Goal: Task Accomplishment & Management: Complete application form

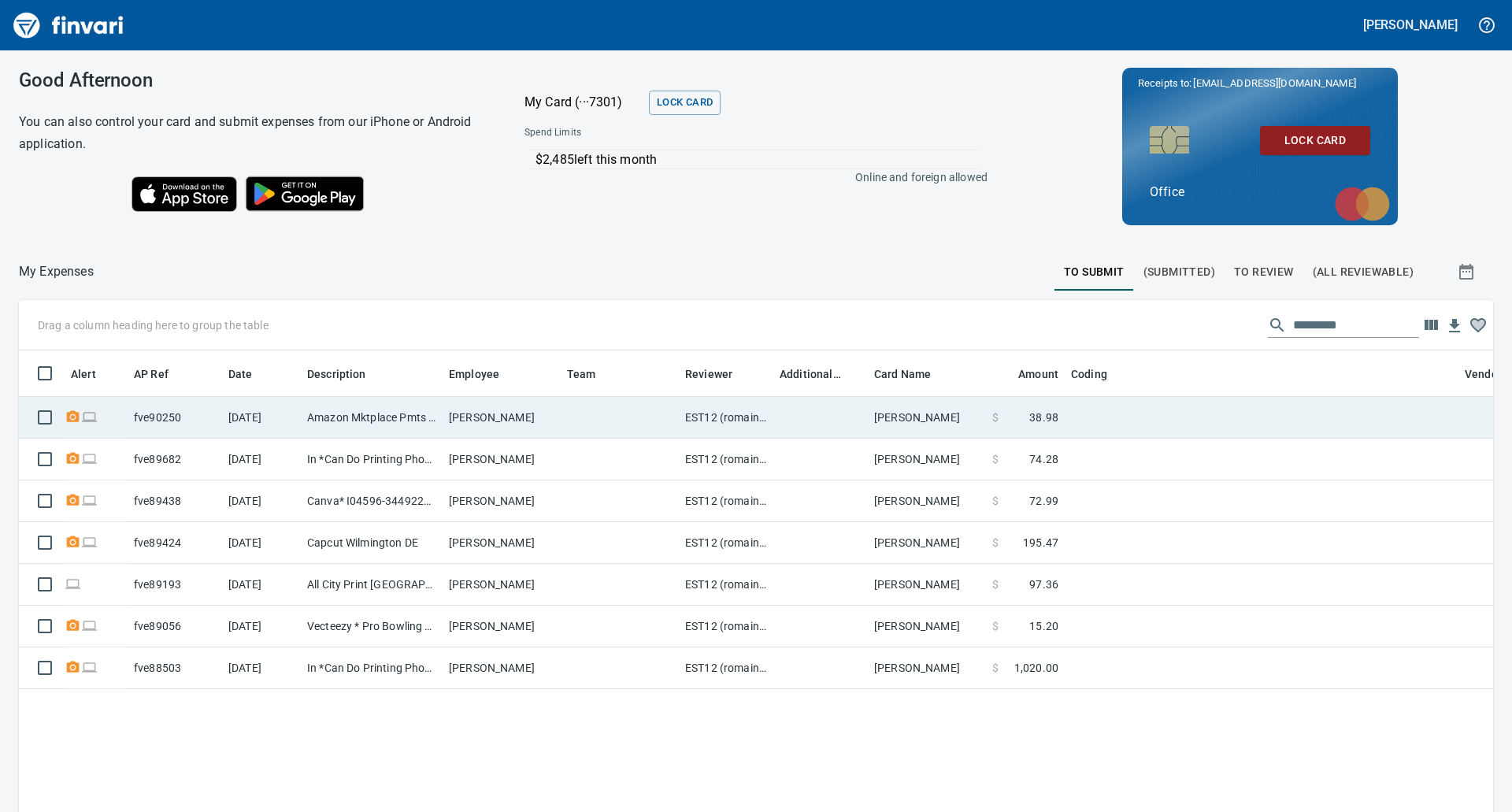
scroll to position [615, 1451]
click at [203, 414] on td "fve90250" at bounding box center [175, 418] width 95 height 41
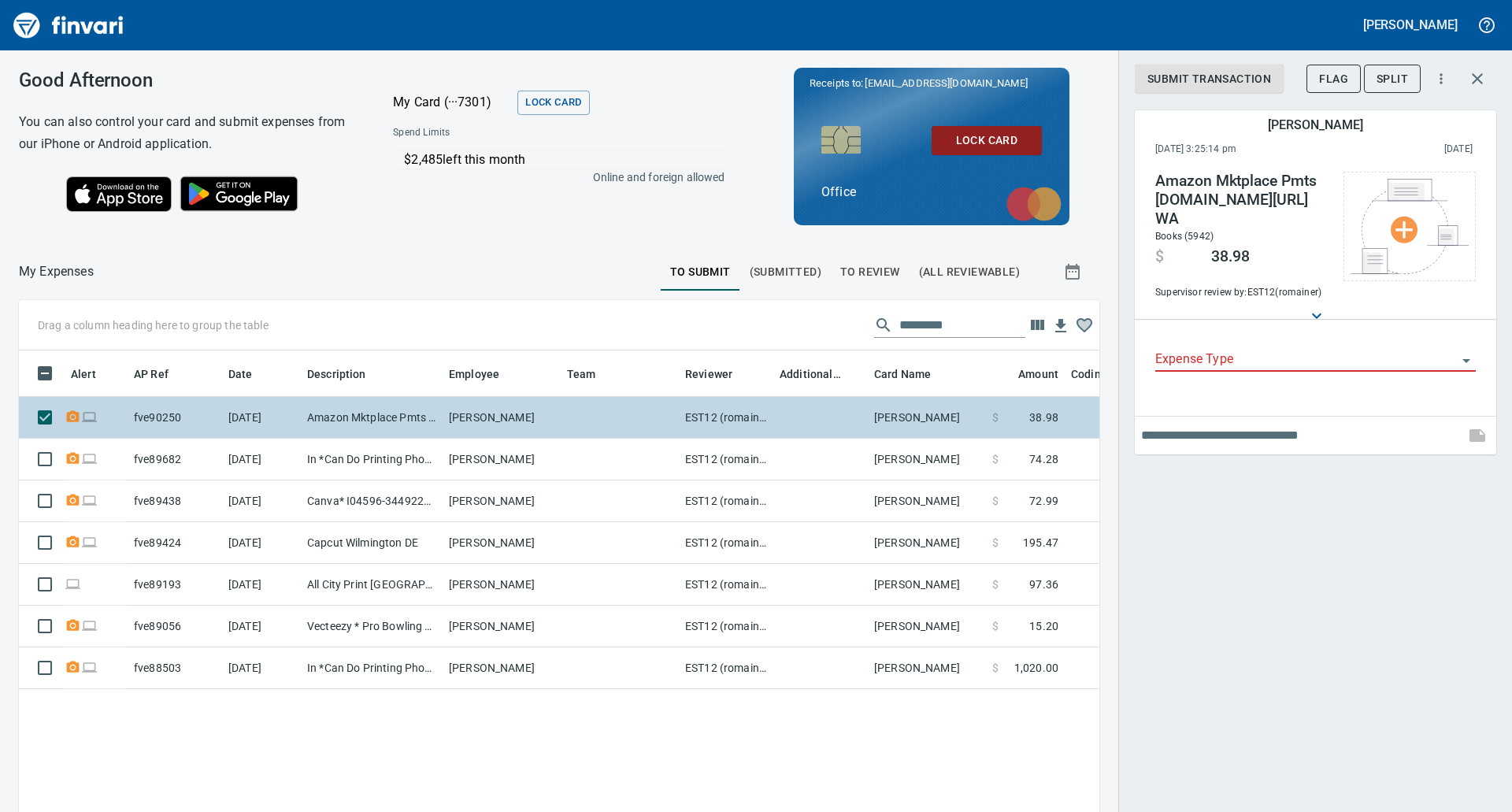
scroll to position [615, 1057]
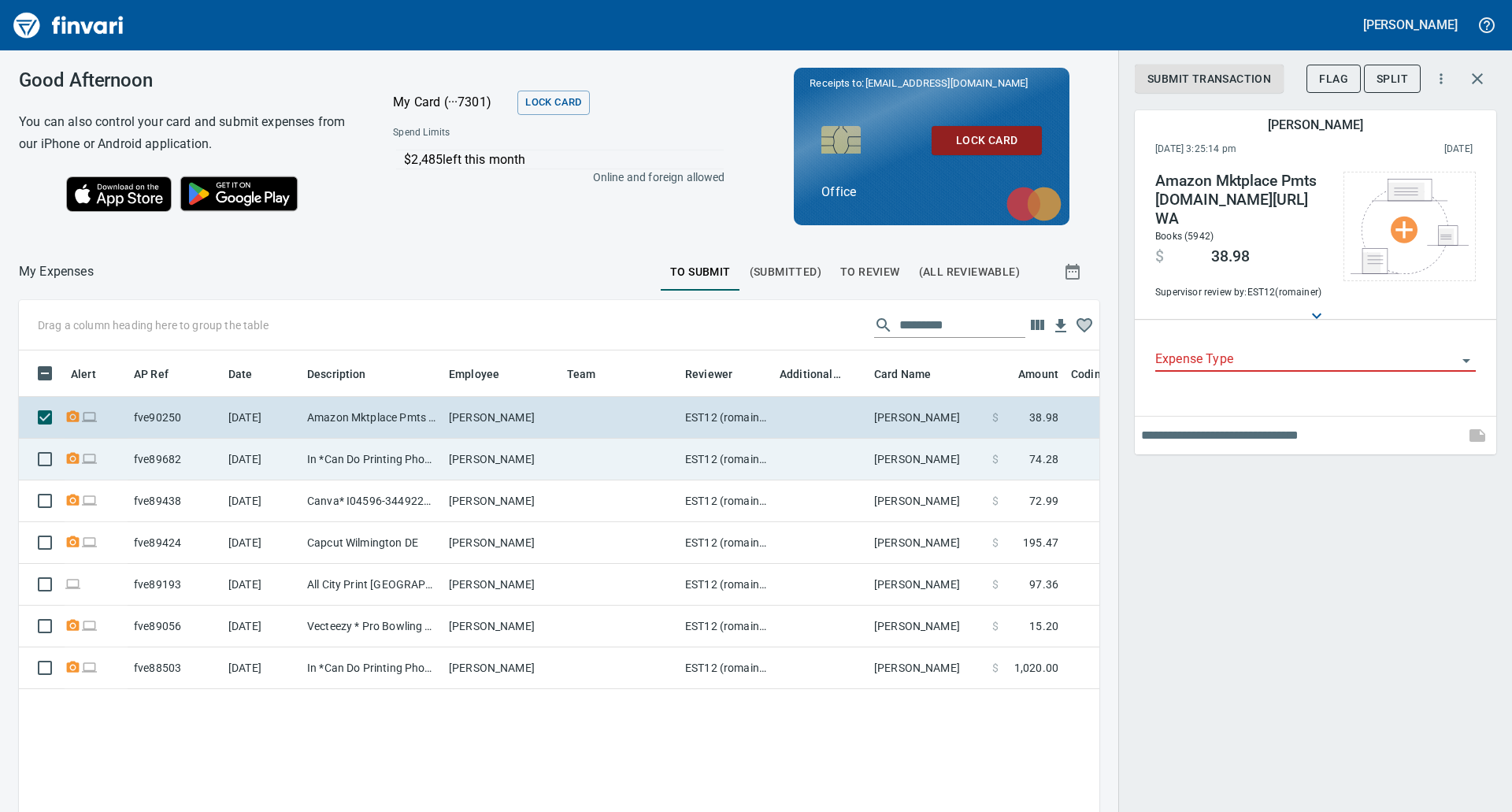
click at [299, 459] on td "[DATE]" at bounding box center [261, 459] width 79 height 41
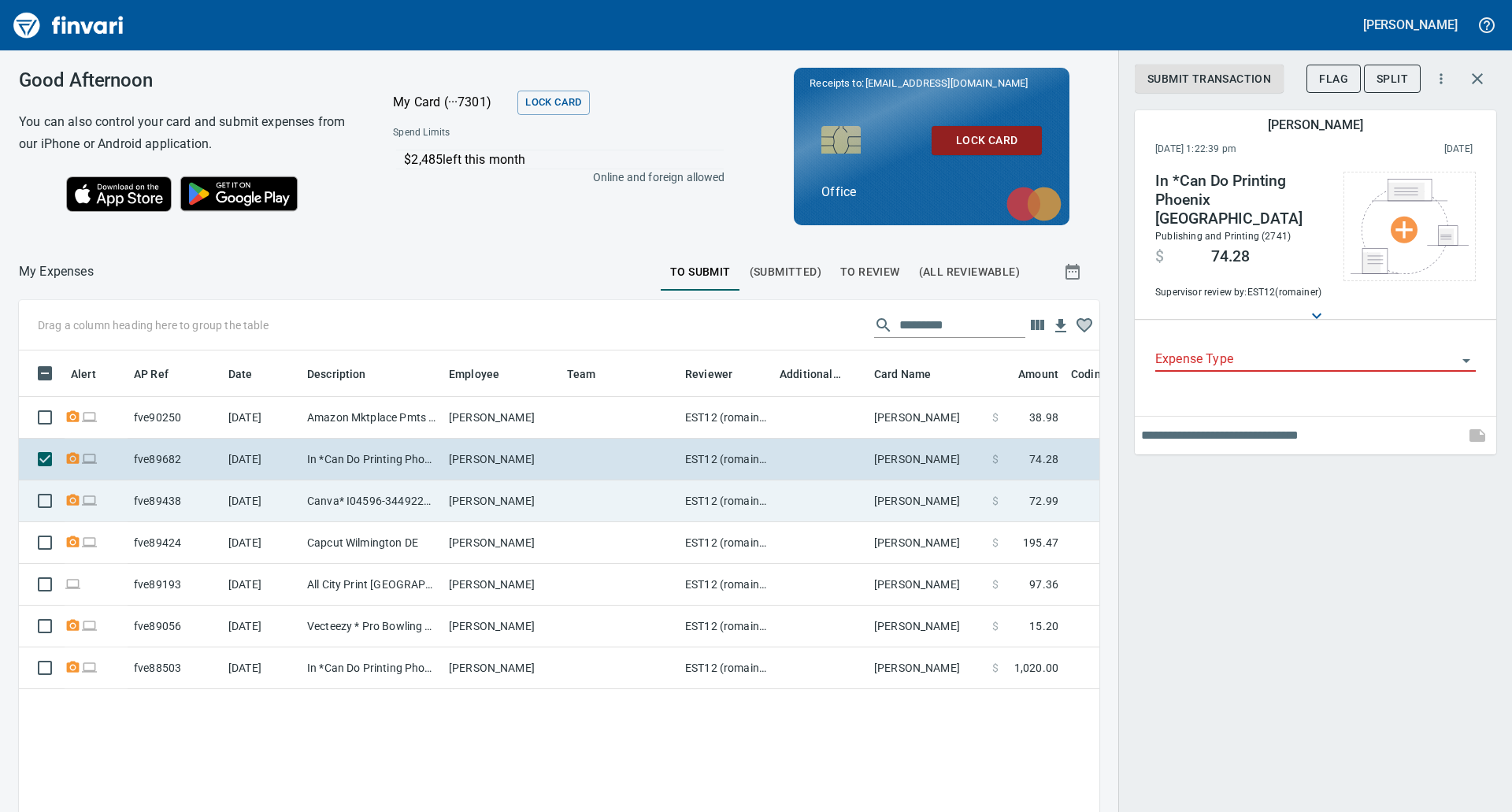
click at [296, 481] on td "[DATE]" at bounding box center [261, 501] width 79 height 41
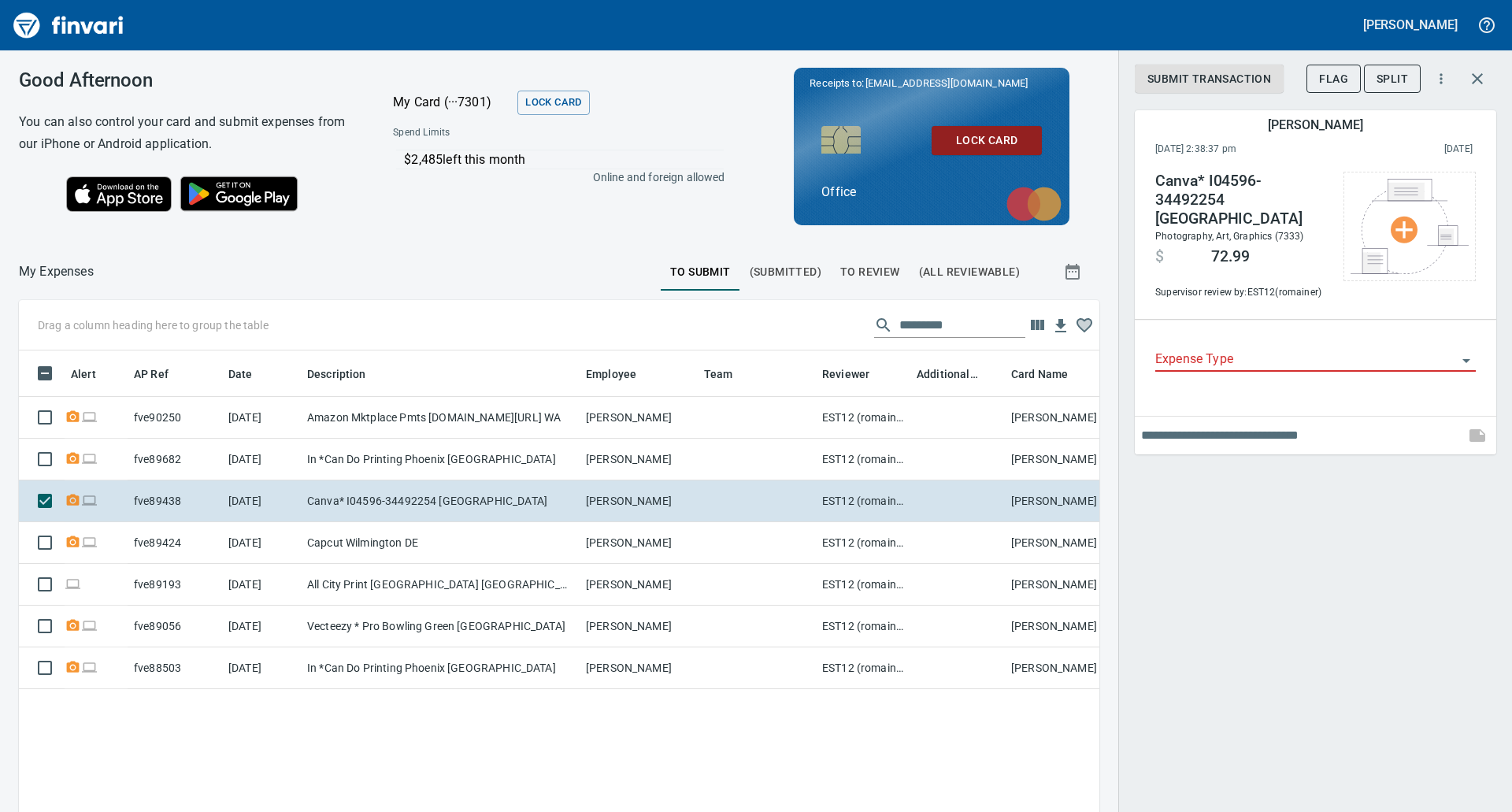
drag, startPoint x: 438, startPoint y: 372, endPoint x: 583, endPoint y: 380, distance: 145.2
click at [583, 380] on body "[PERSON_NAME] Good Afternoon You can also control your card and submit expenses…" at bounding box center [756, 406] width 1512 height 812
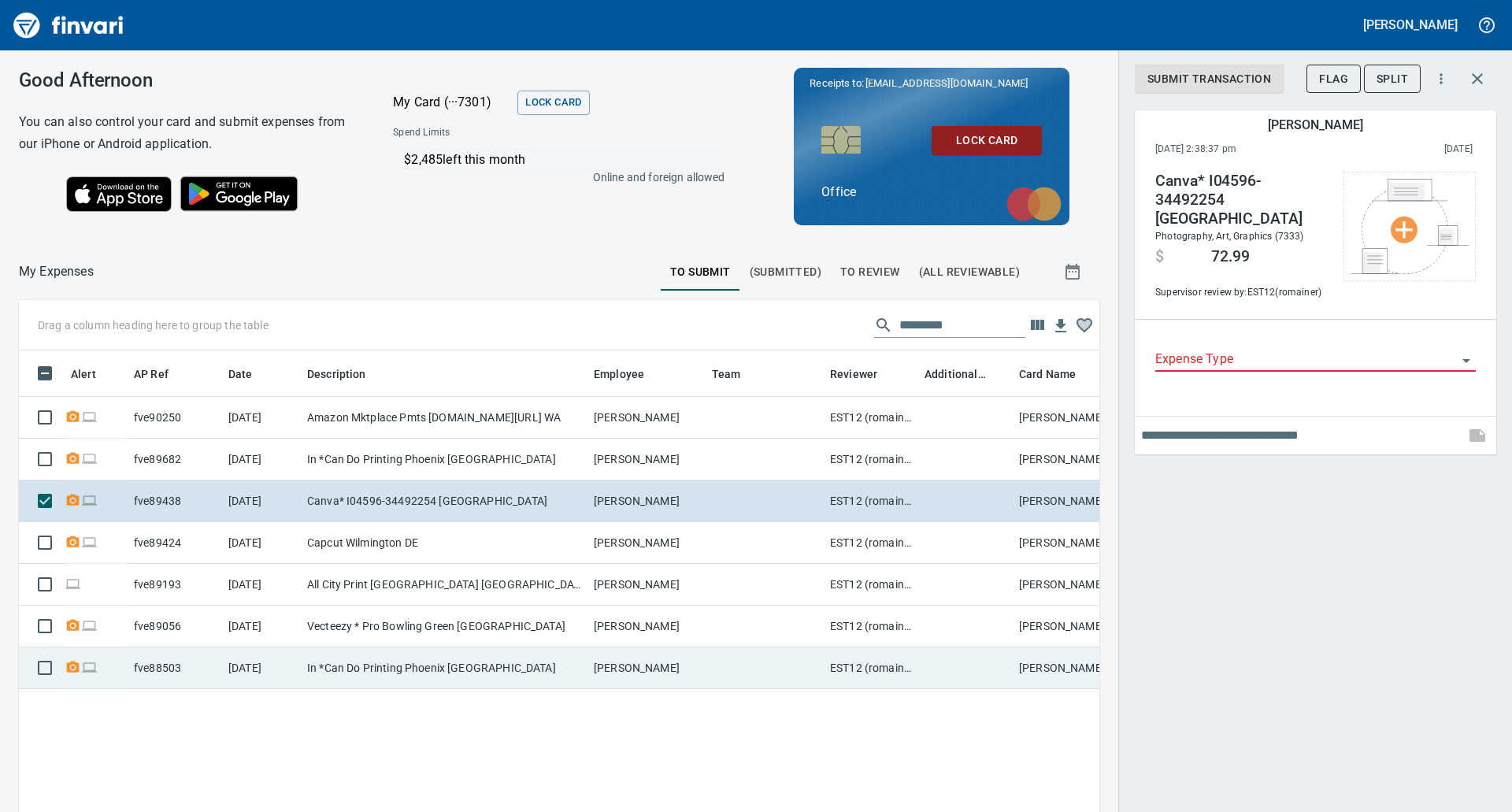
click at [296, 670] on td "[DATE]" at bounding box center [261, 668] width 79 height 41
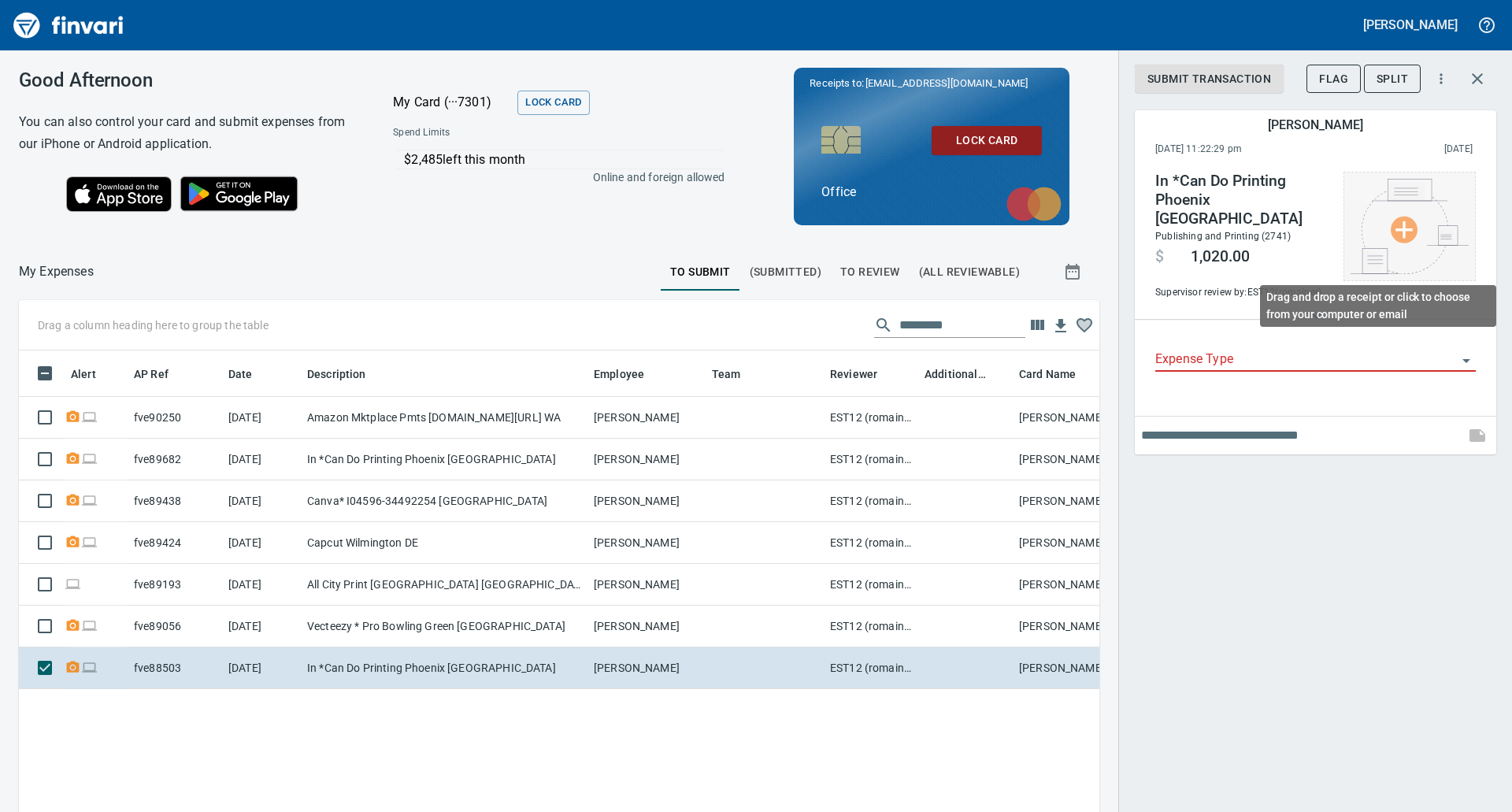
scroll to position [615, 1057]
click at [1398, 235] on img at bounding box center [1409, 226] width 118 height 96
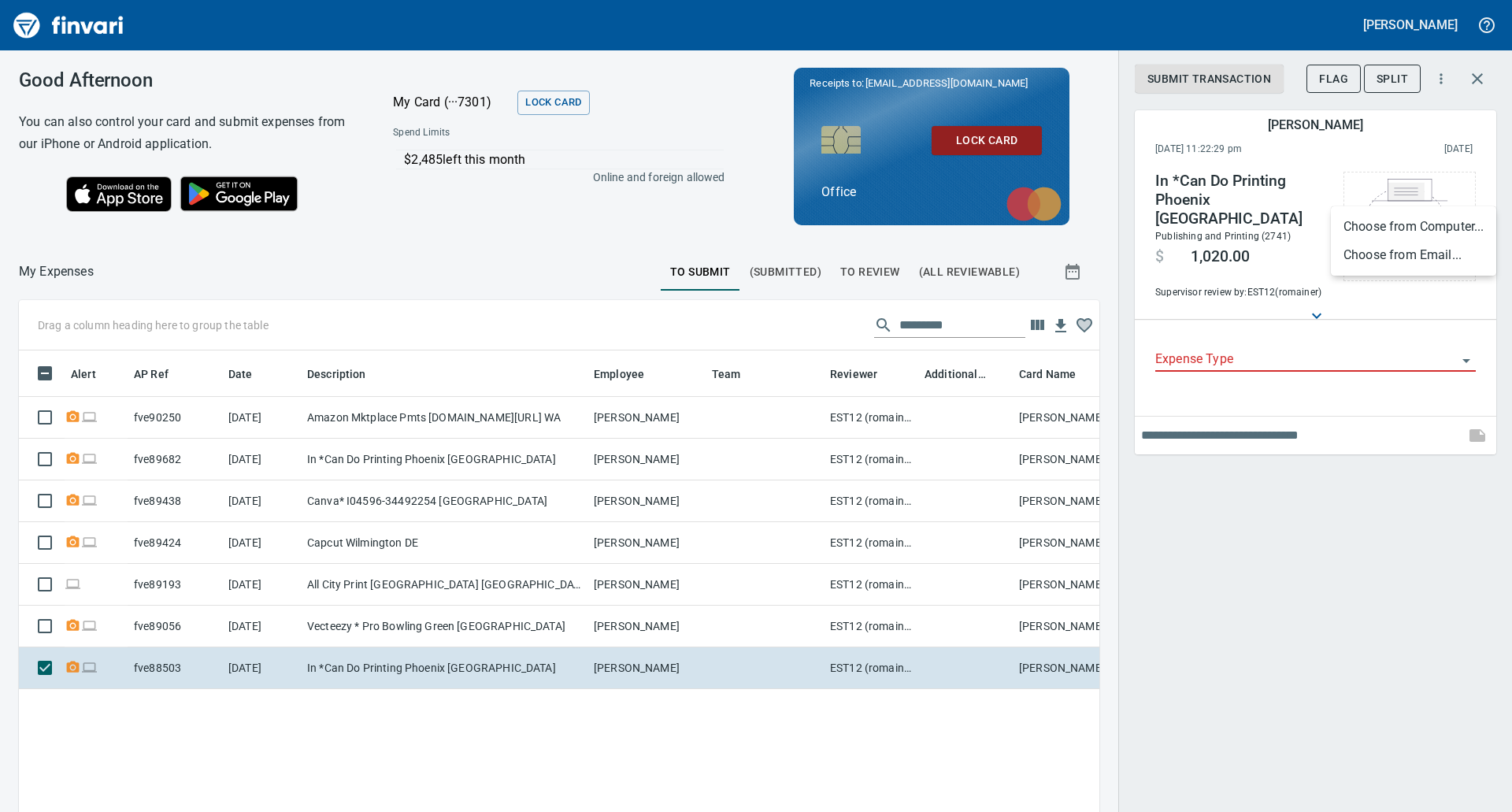
click at [1391, 225] on li "Choose from Computer..." at bounding box center [1413, 227] width 165 height 29
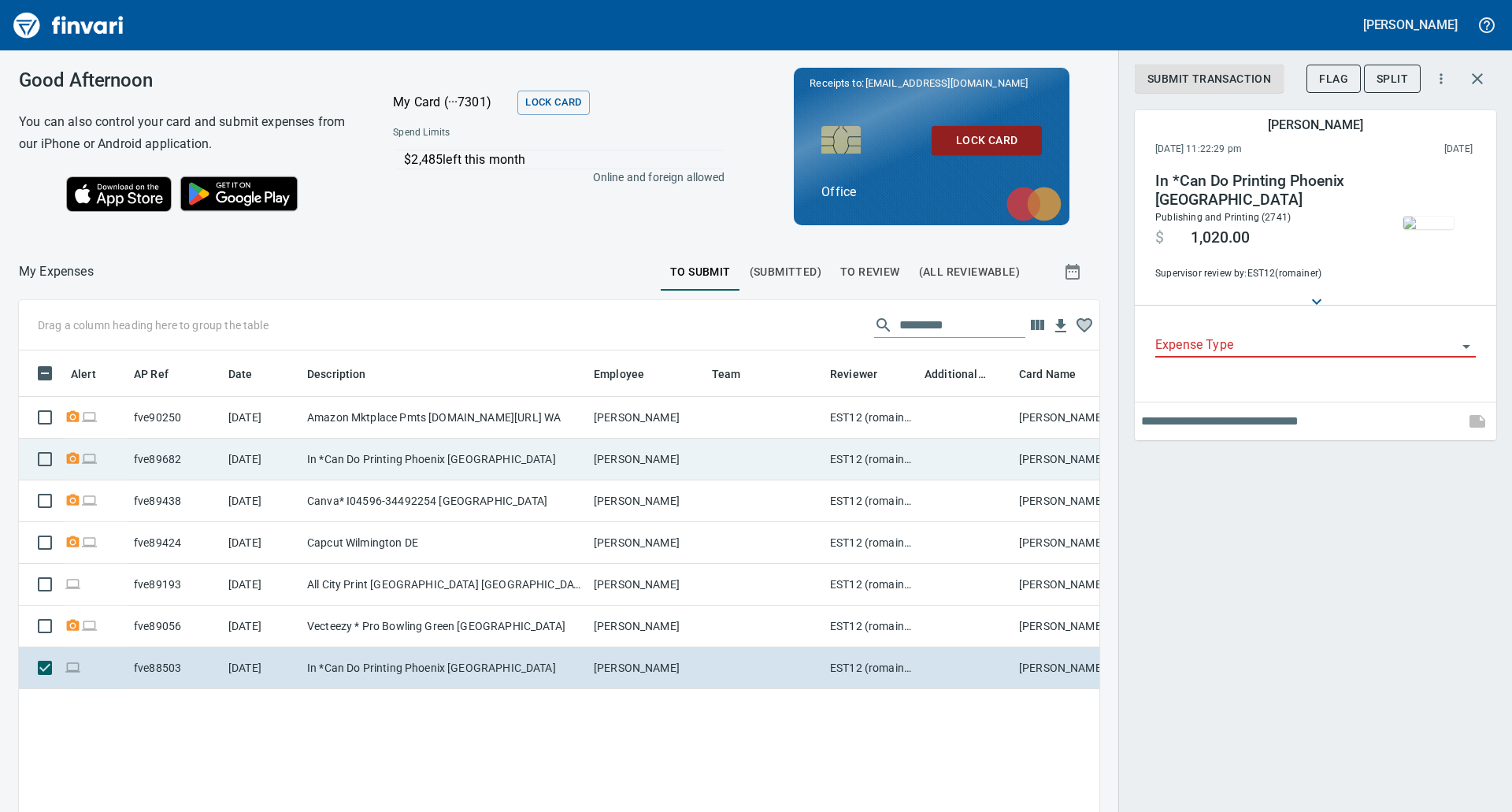
click at [218, 445] on td "fve89682" at bounding box center [175, 459] width 95 height 41
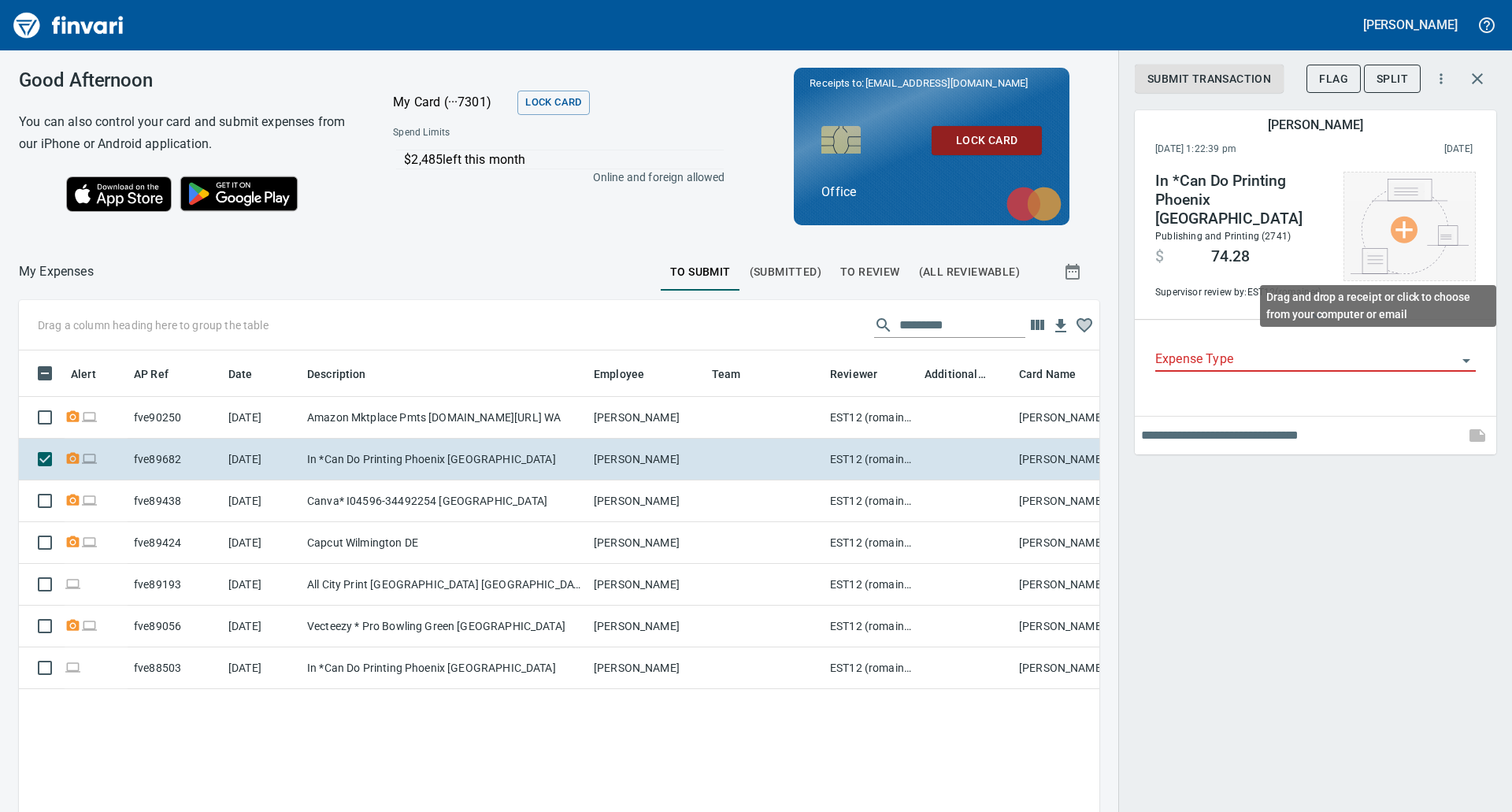
scroll to position [615, 1057]
click at [1397, 228] on img at bounding box center [1409, 226] width 118 height 96
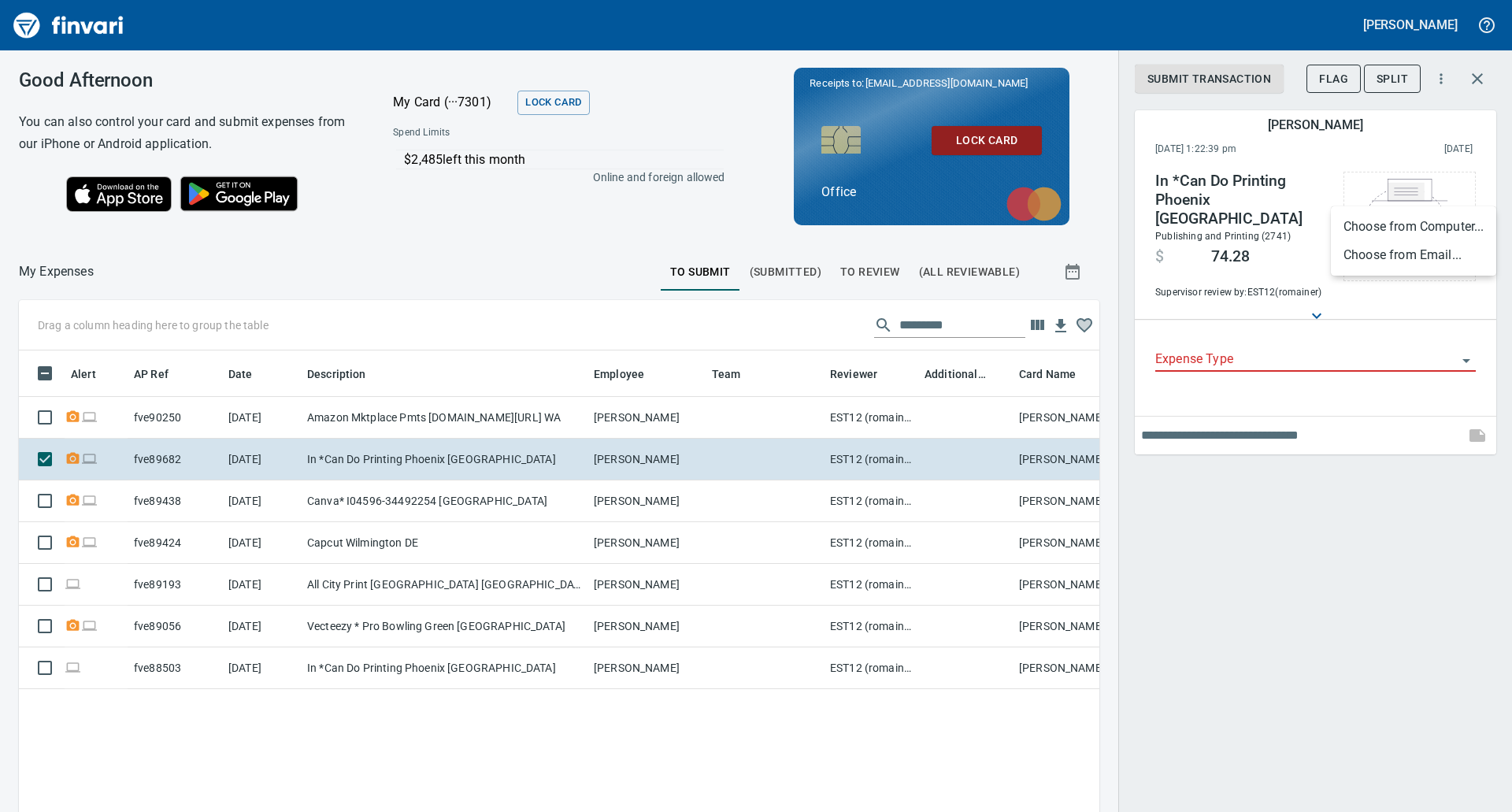
click at [1398, 548] on div at bounding box center [756, 406] width 1512 height 812
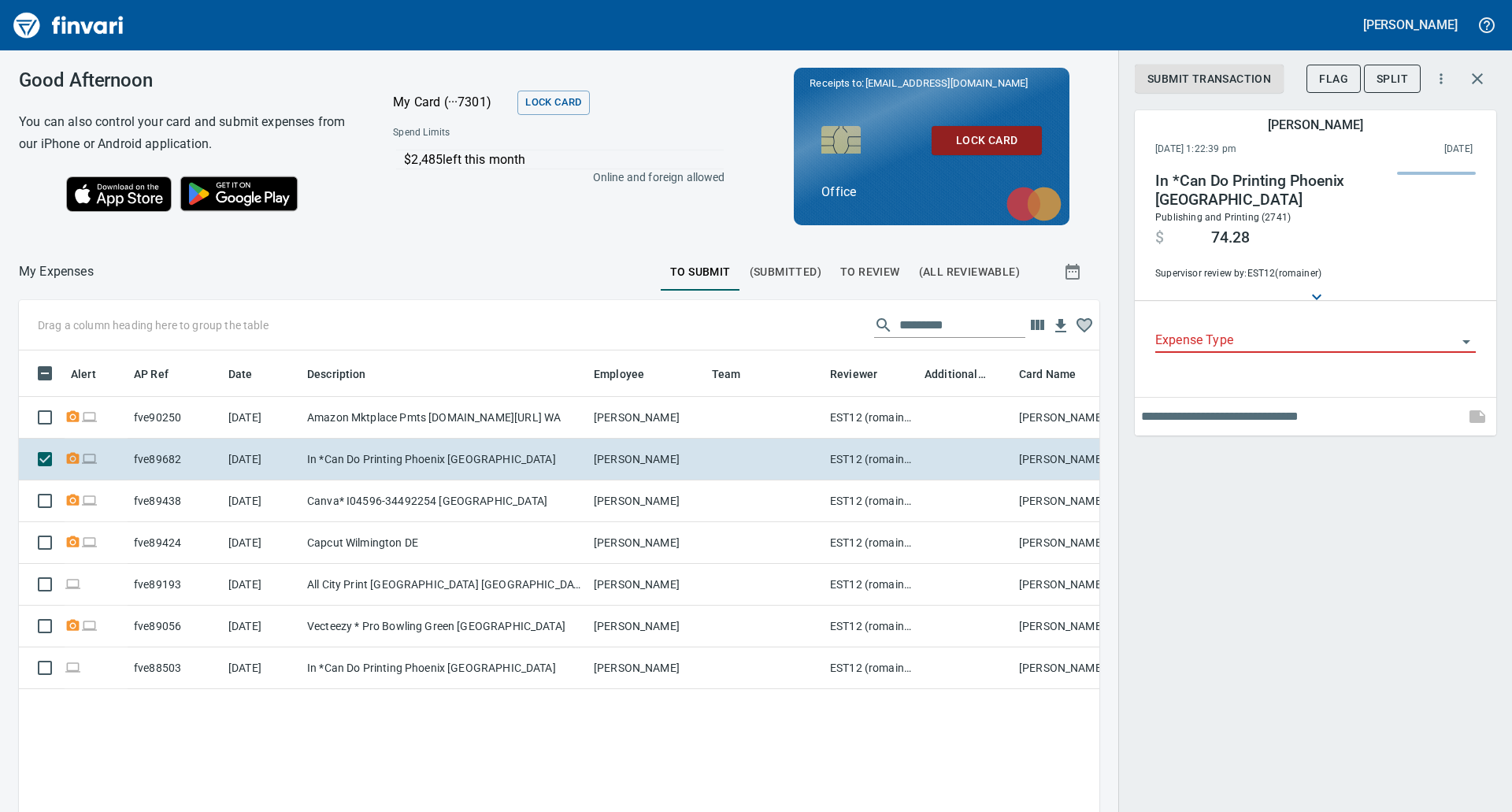
click at [441, 743] on div "Alert AP Ref Date Description Employee Team Reviewer Additional Reviewer Card N…" at bounding box center [560, 664] width 1081 height 627
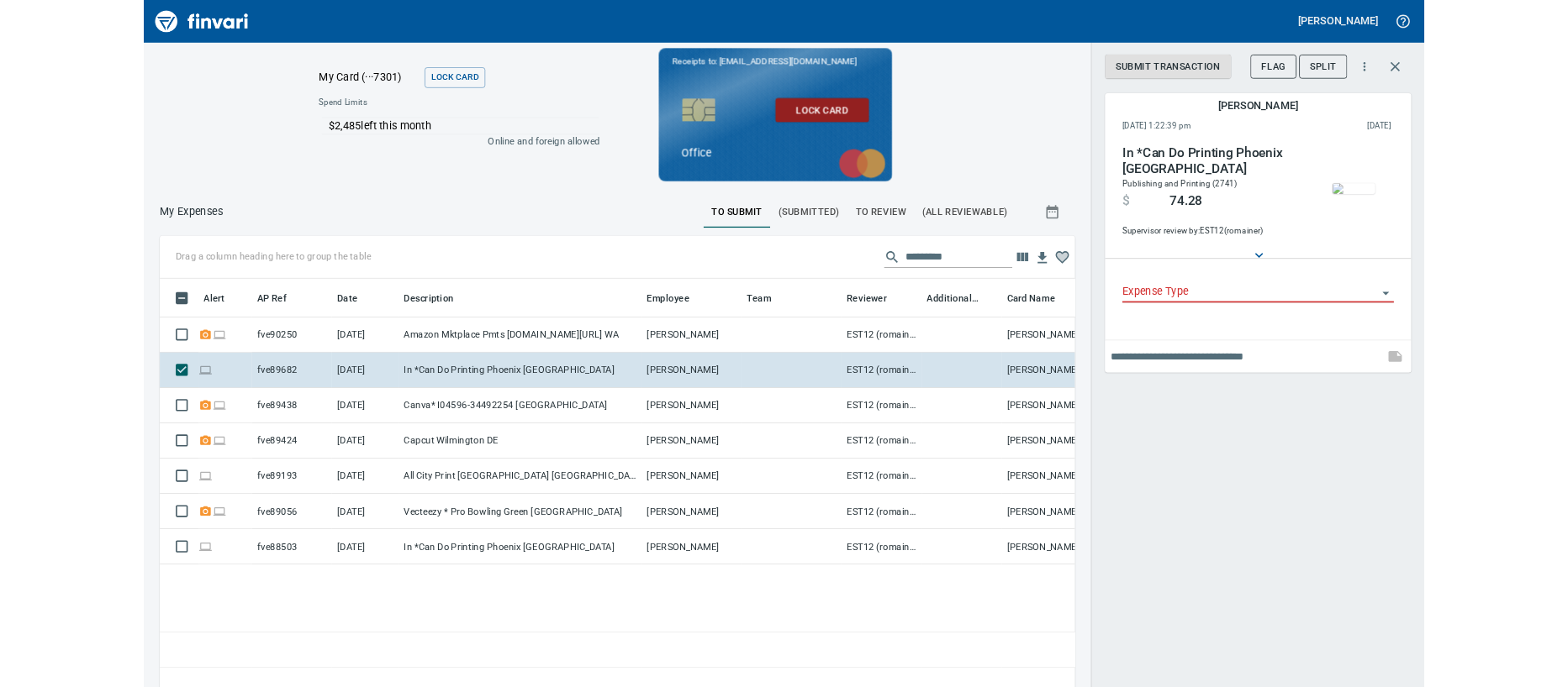
scroll to position [477, 1069]
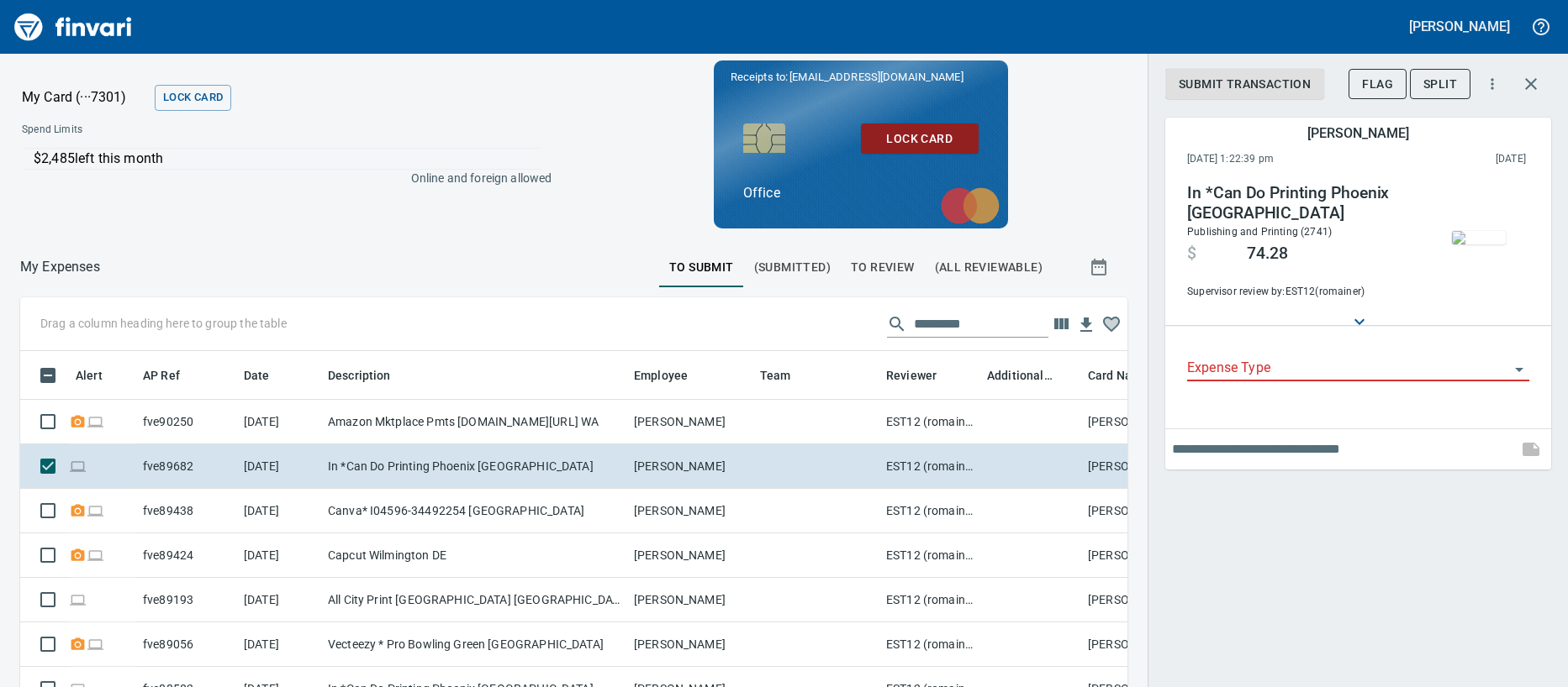
click at [1348, 555] on div "Submit Transaction Flag Split [PERSON_NAME] [DATE] 1:22:39 pm 2025/08/23 In *Ca…" at bounding box center [1358, 344] width 420 height 687
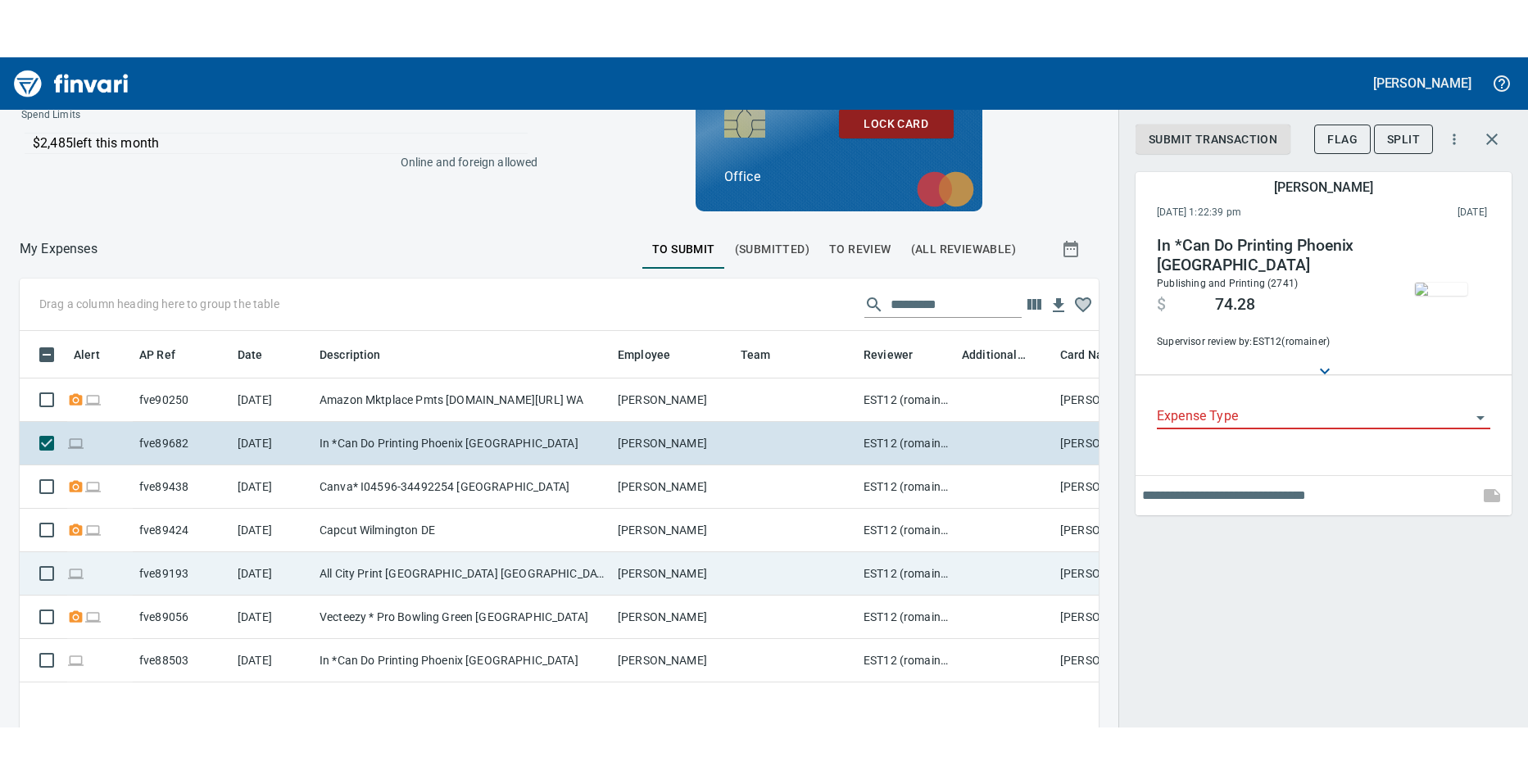
scroll to position [70, 0]
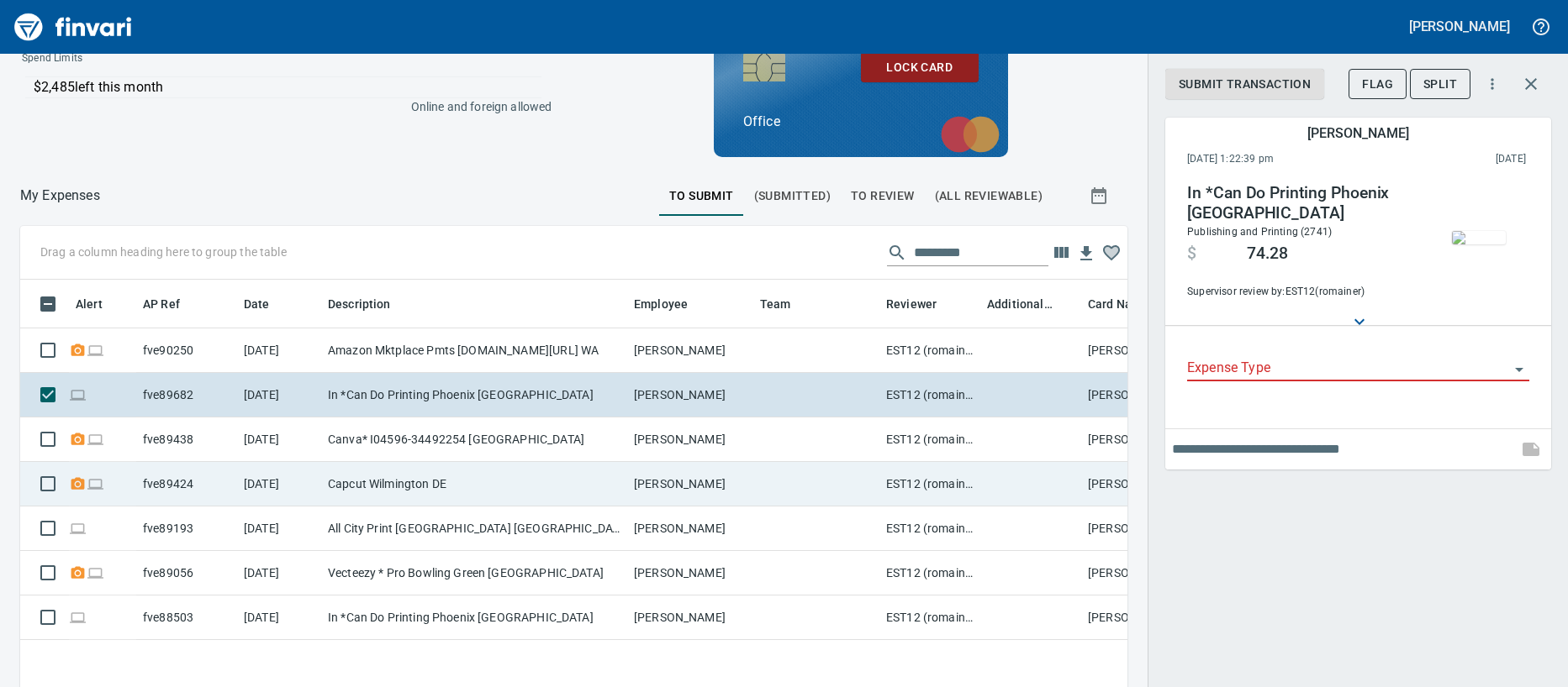
click at [385, 487] on td "Capcut Wilmington DE" at bounding box center [474, 484] width 306 height 44
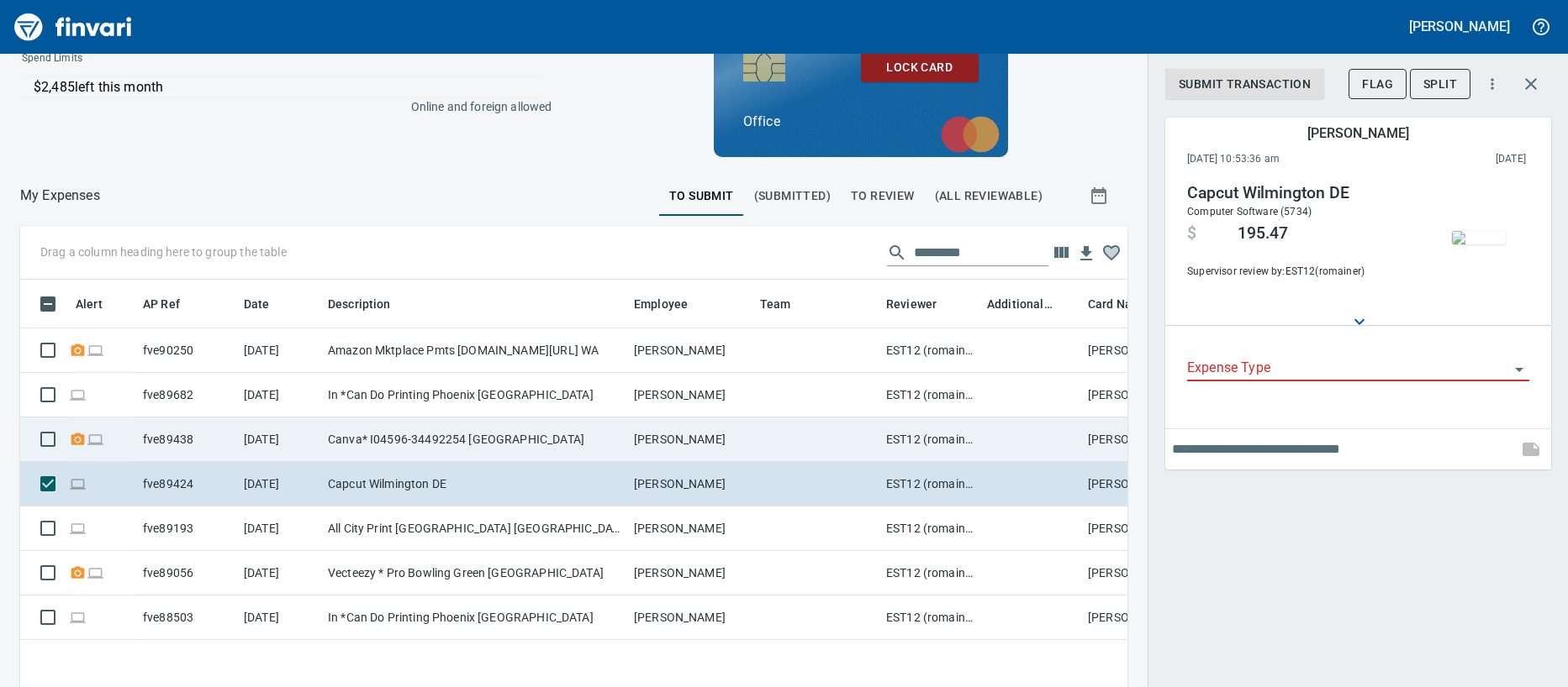
click at [400, 442] on td "Canva* I04596-34492254 [GEOGRAPHIC_DATA]" at bounding box center [474, 440] width 306 height 44
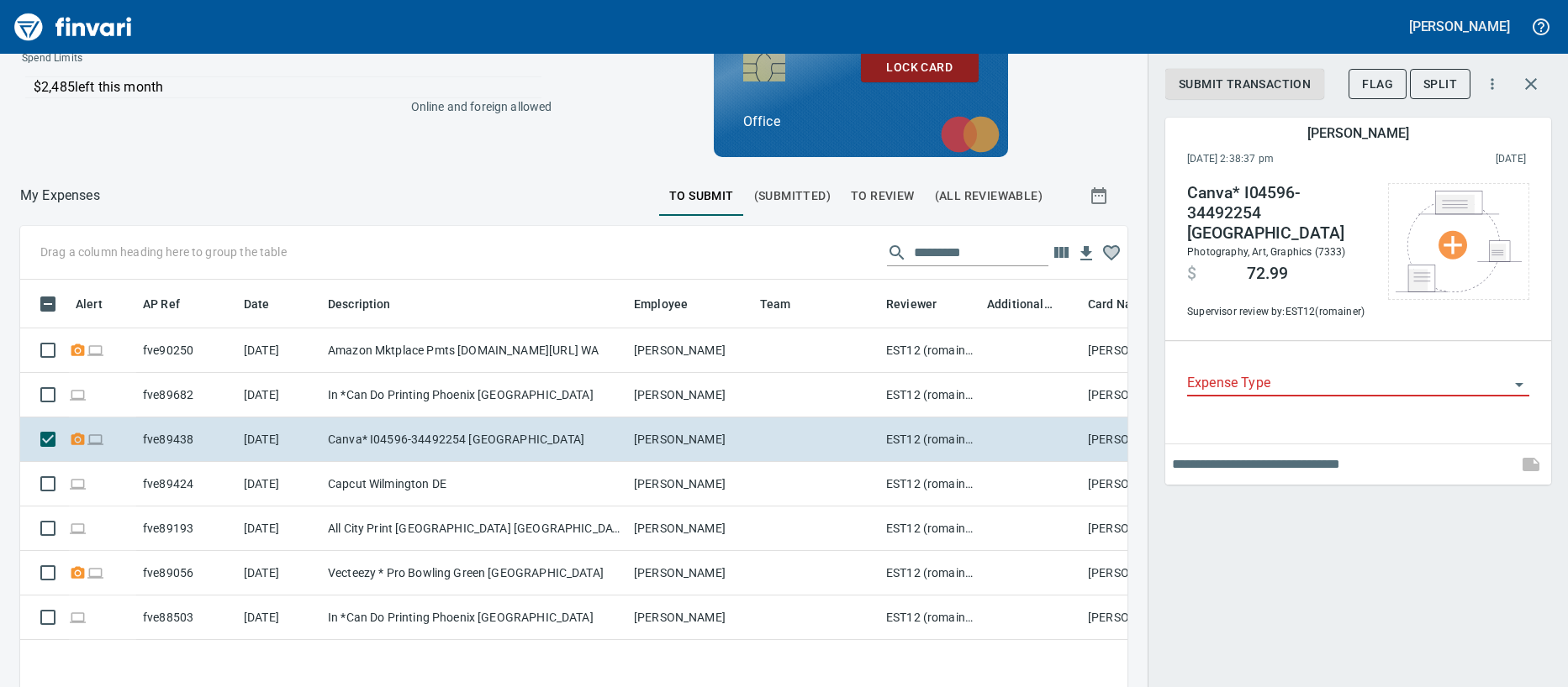
click at [184, 659] on div "Alert AP Ref Date Description Employee Team Reviewer Additional Reviewer Card N…" at bounding box center [573, 525] width 1107 height 491
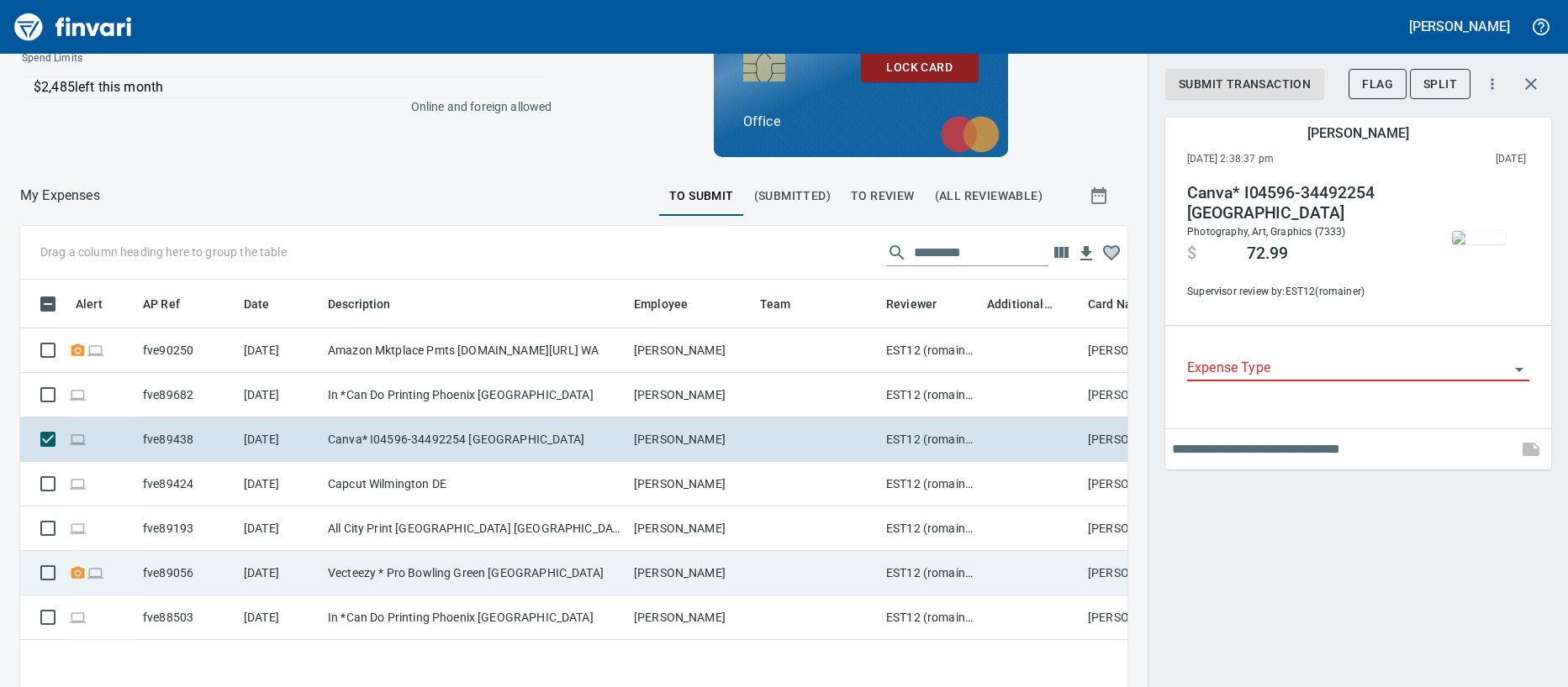
click at [191, 574] on td "fve89056" at bounding box center [186, 573] width 101 height 44
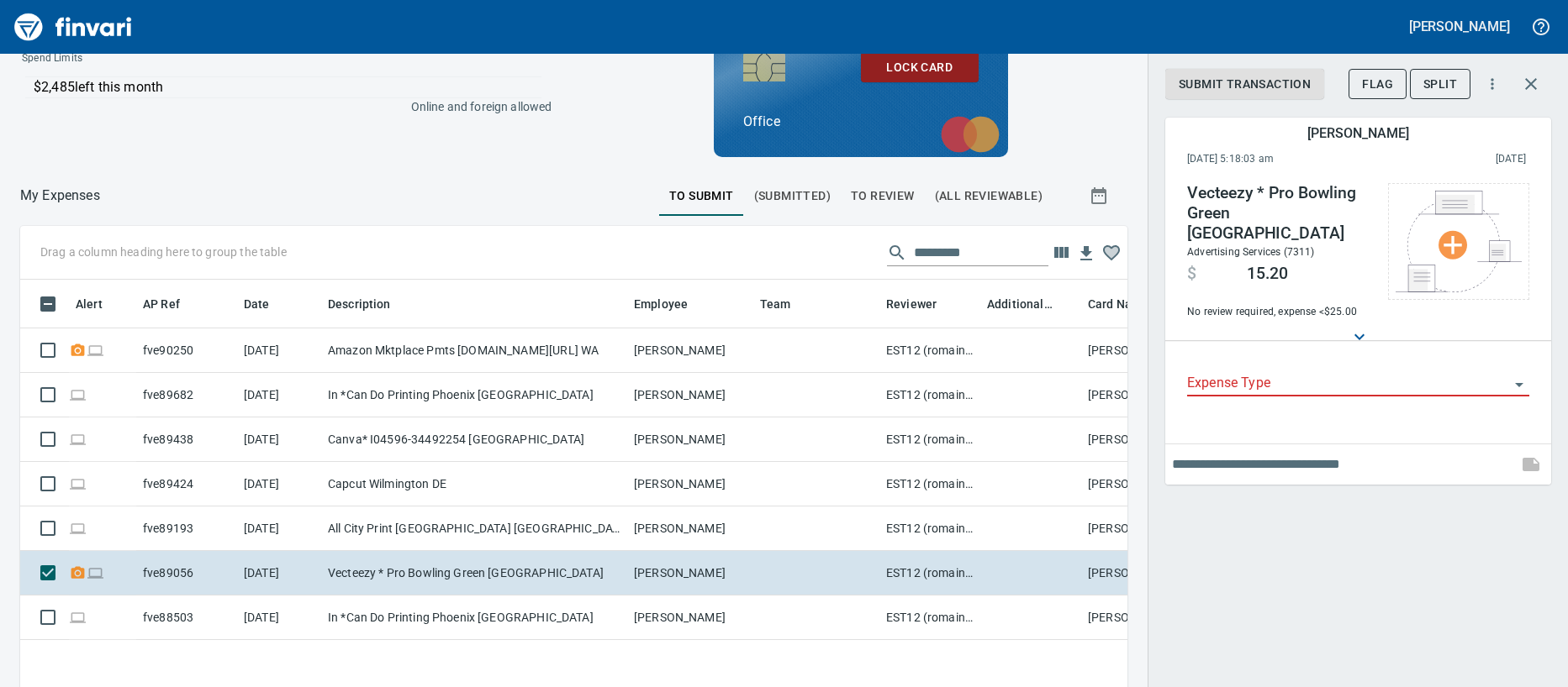
click at [1518, 617] on div "Submit Transaction Flag Split [PERSON_NAME] [DATE] 5:18:03 am 2025/08/16 Vectee…" at bounding box center [1358, 344] width 420 height 687
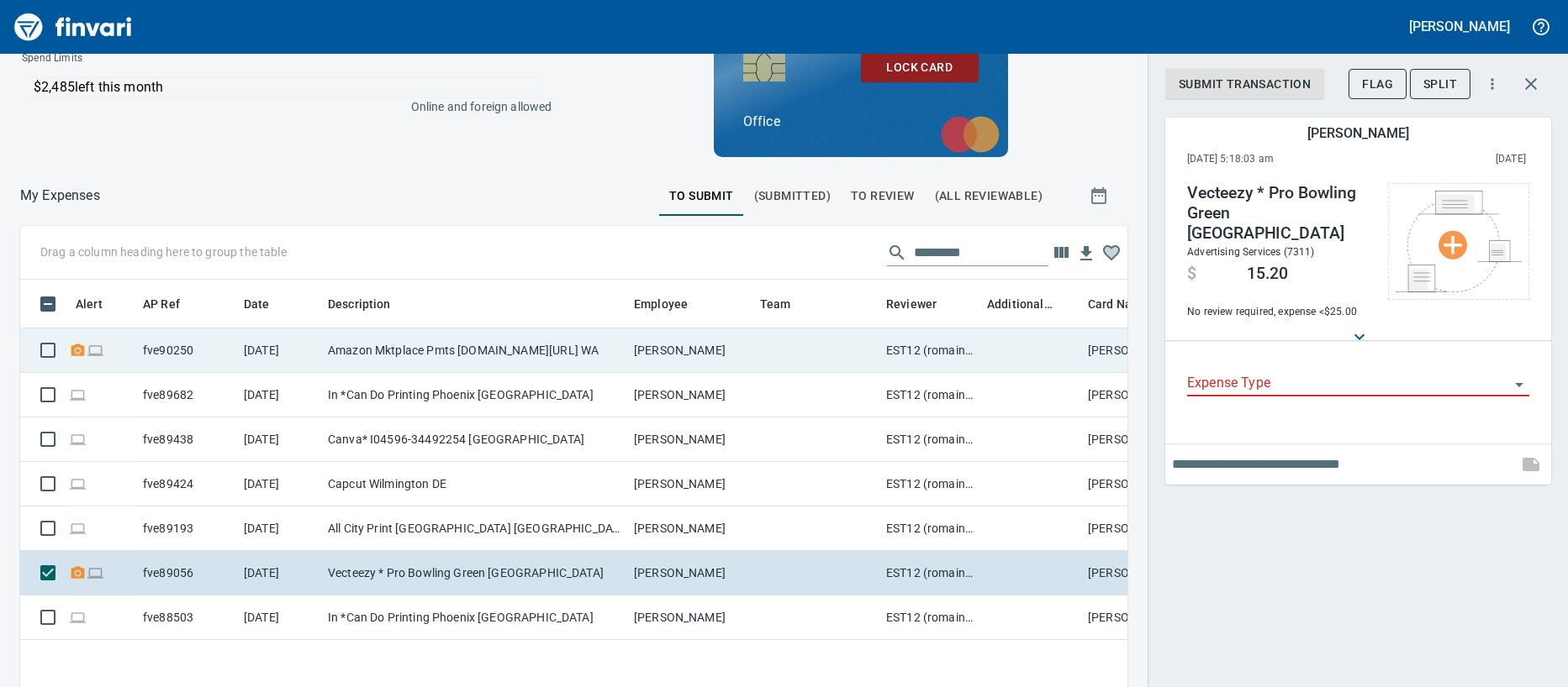
click at [362, 332] on td "Amazon Mktplace Pmts [DOMAIN_NAME][URL] WA" at bounding box center [474, 350] width 306 height 44
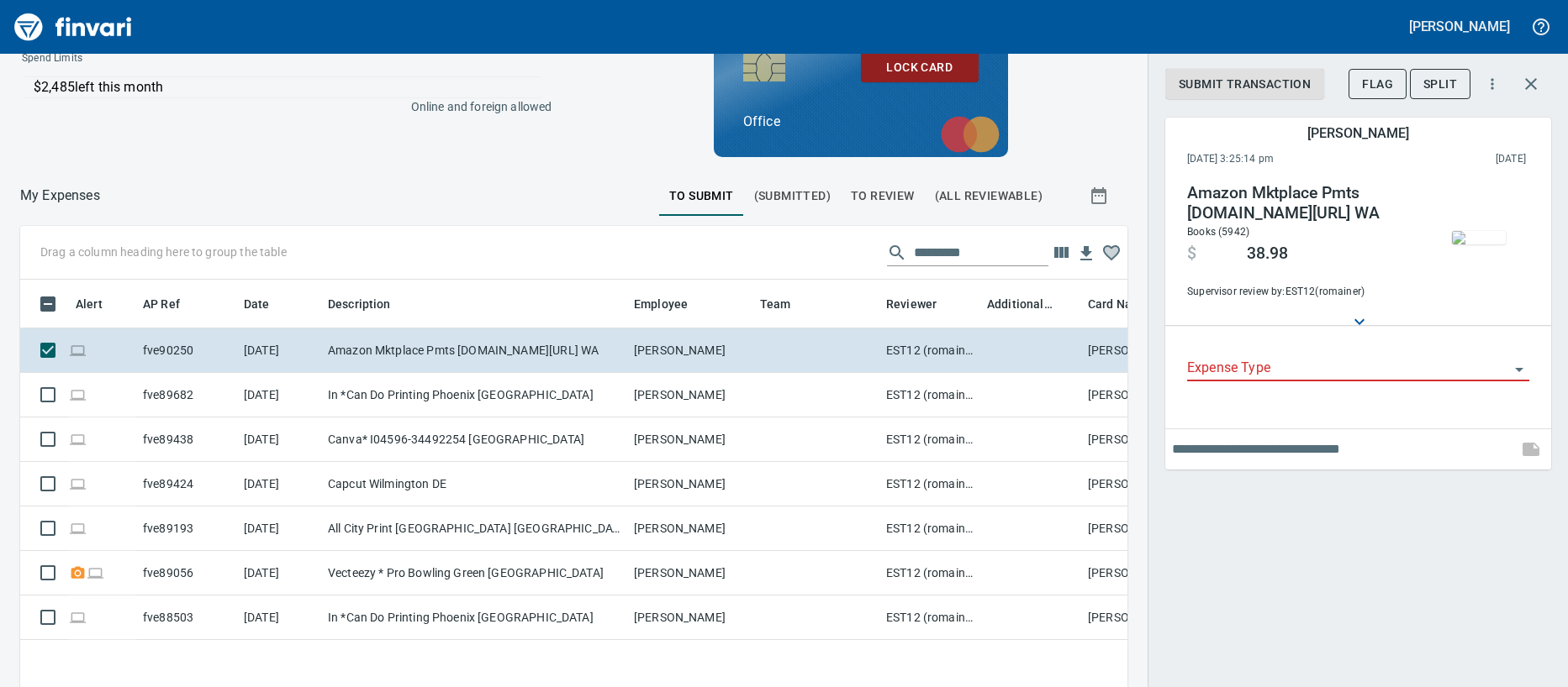
click at [1471, 567] on div "Submit Transaction Flag Split [PERSON_NAME] [DATE] 3:25:14 pm 2025/08/30 Amazon…" at bounding box center [1358, 344] width 420 height 687
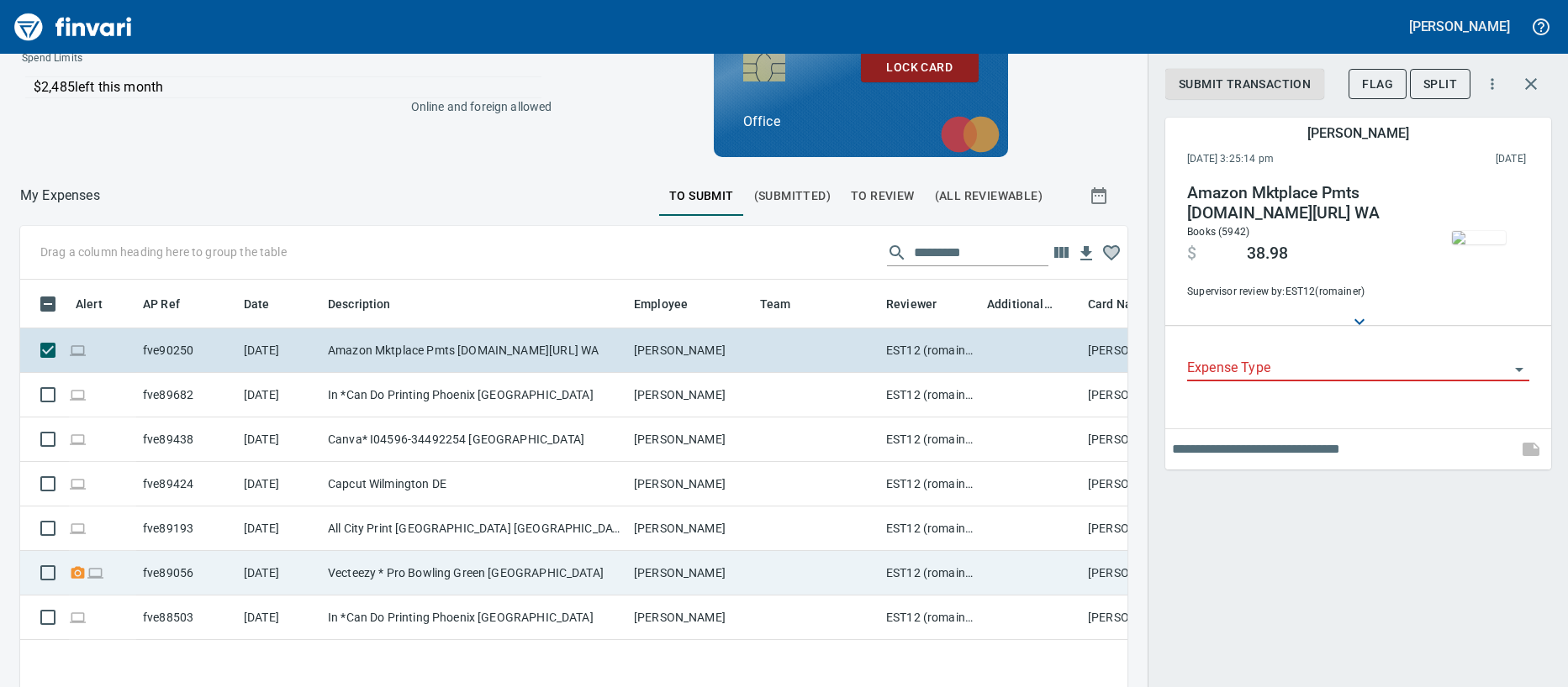
click at [292, 565] on td "[DATE]" at bounding box center [279, 573] width 84 height 44
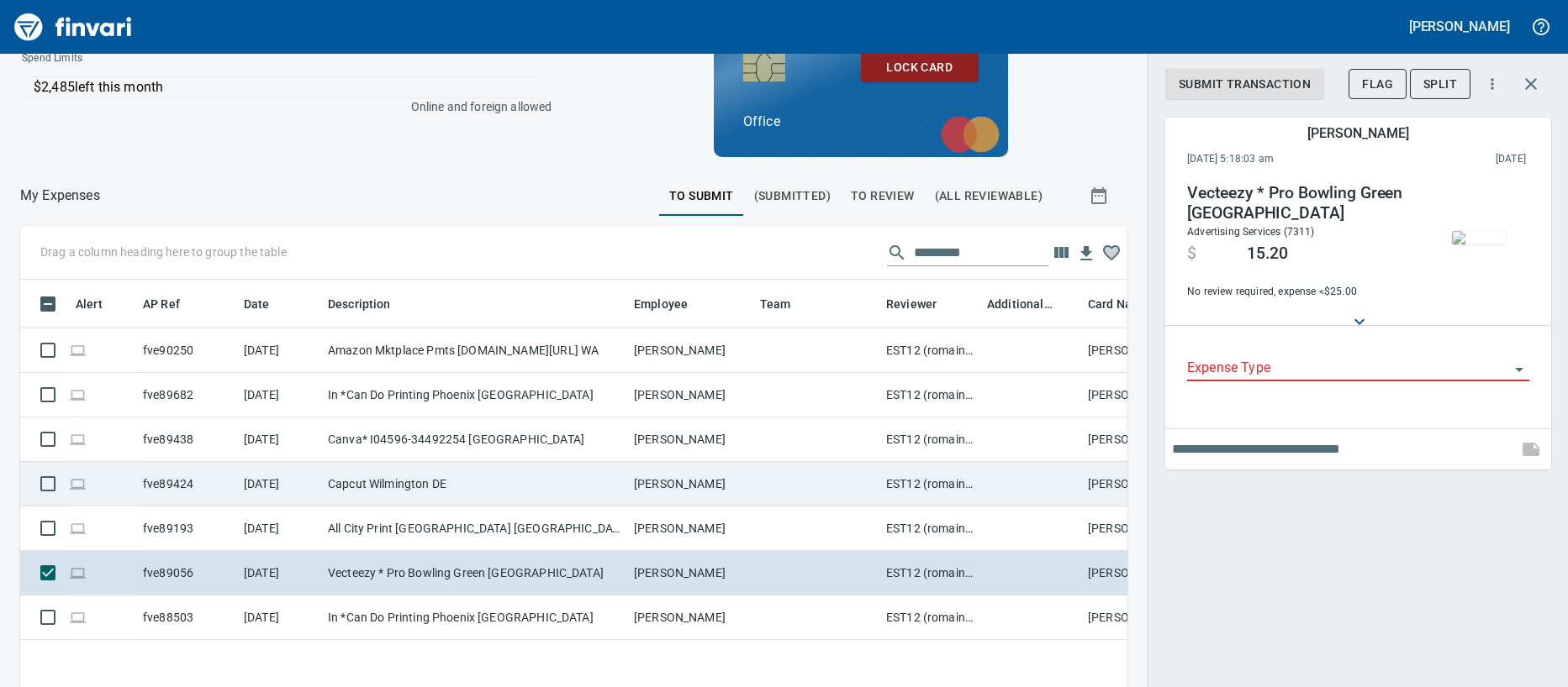
click at [269, 491] on td "[DATE]" at bounding box center [279, 484] width 84 height 44
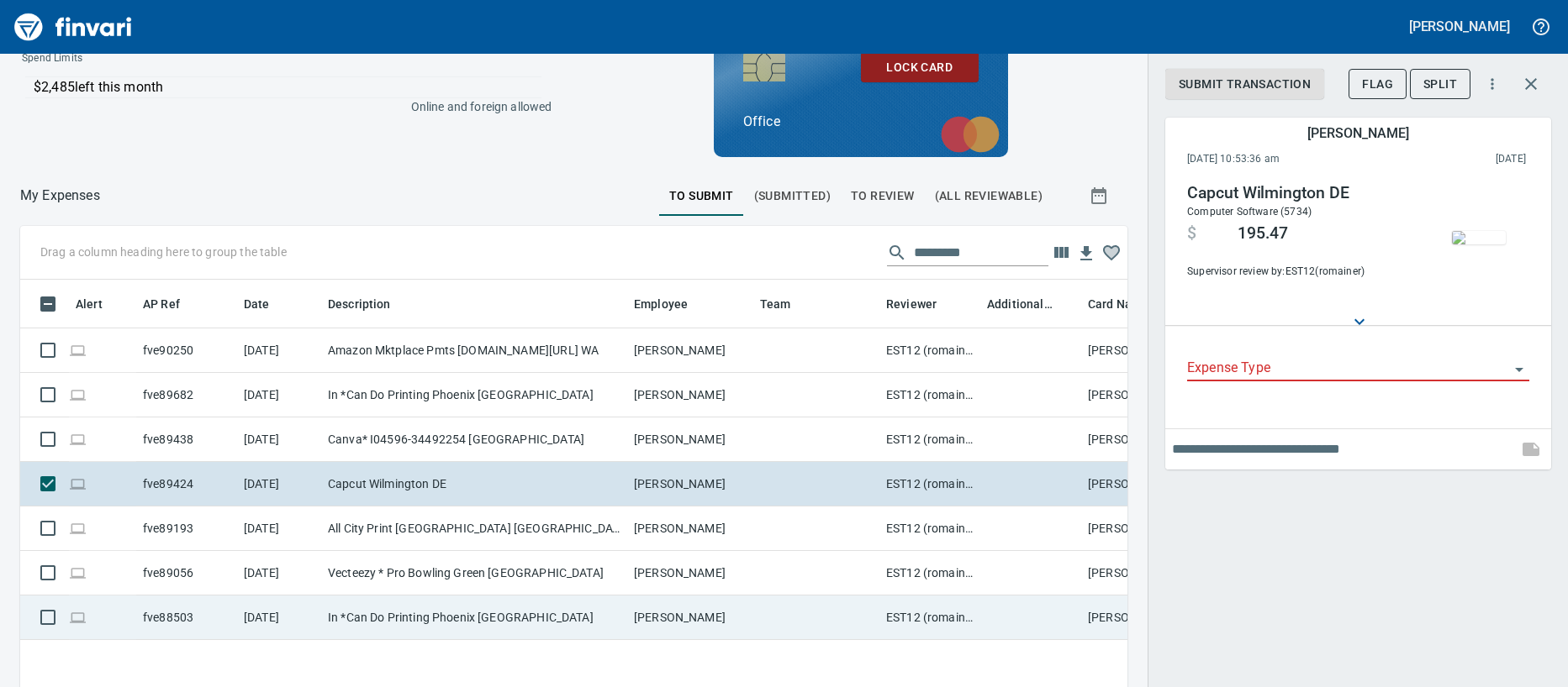
click at [650, 610] on td "[PERSON_NAME]" at bounding box center [690, 618] width 126 height 44
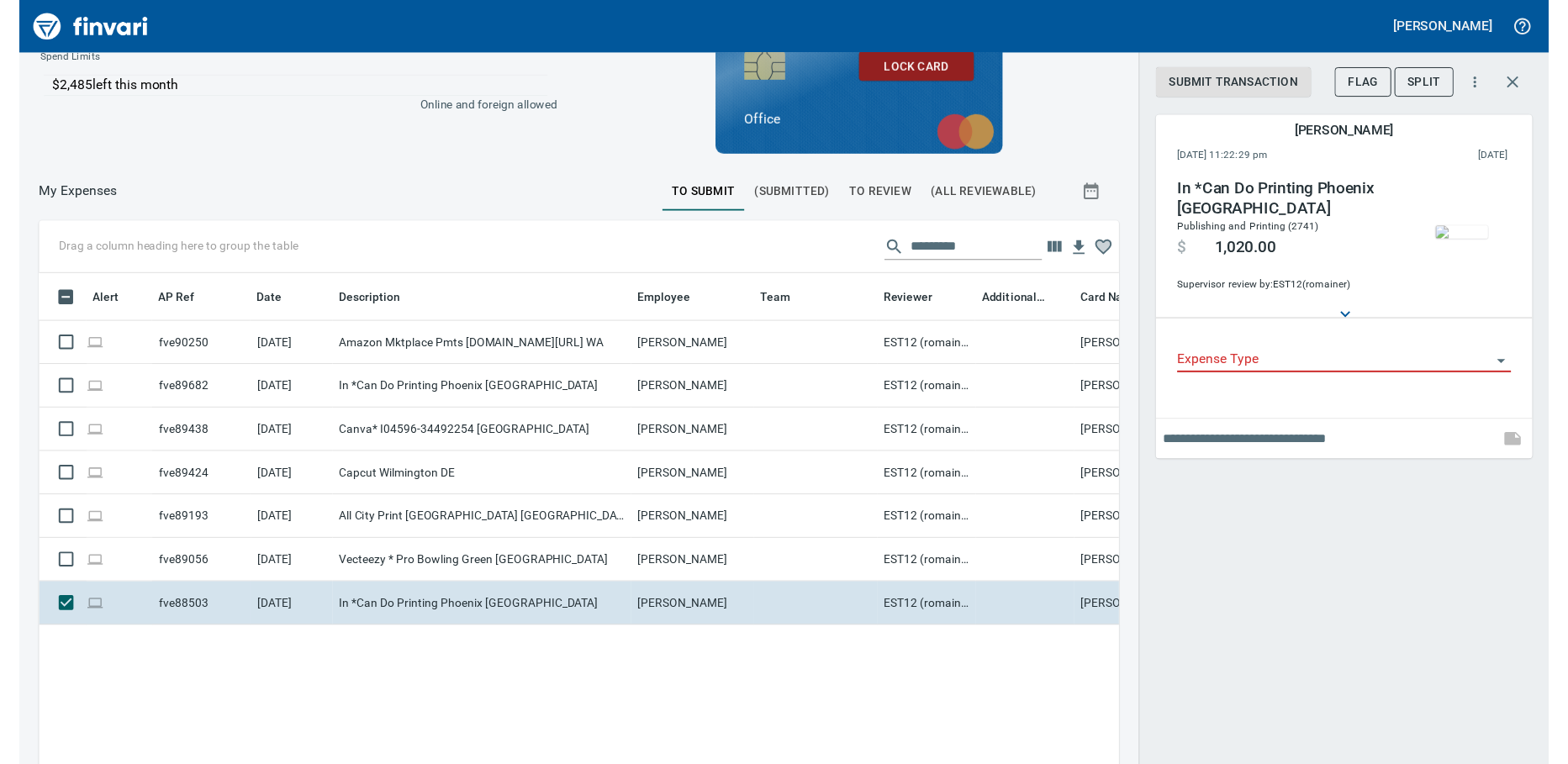
scroll to position [554, 1082]
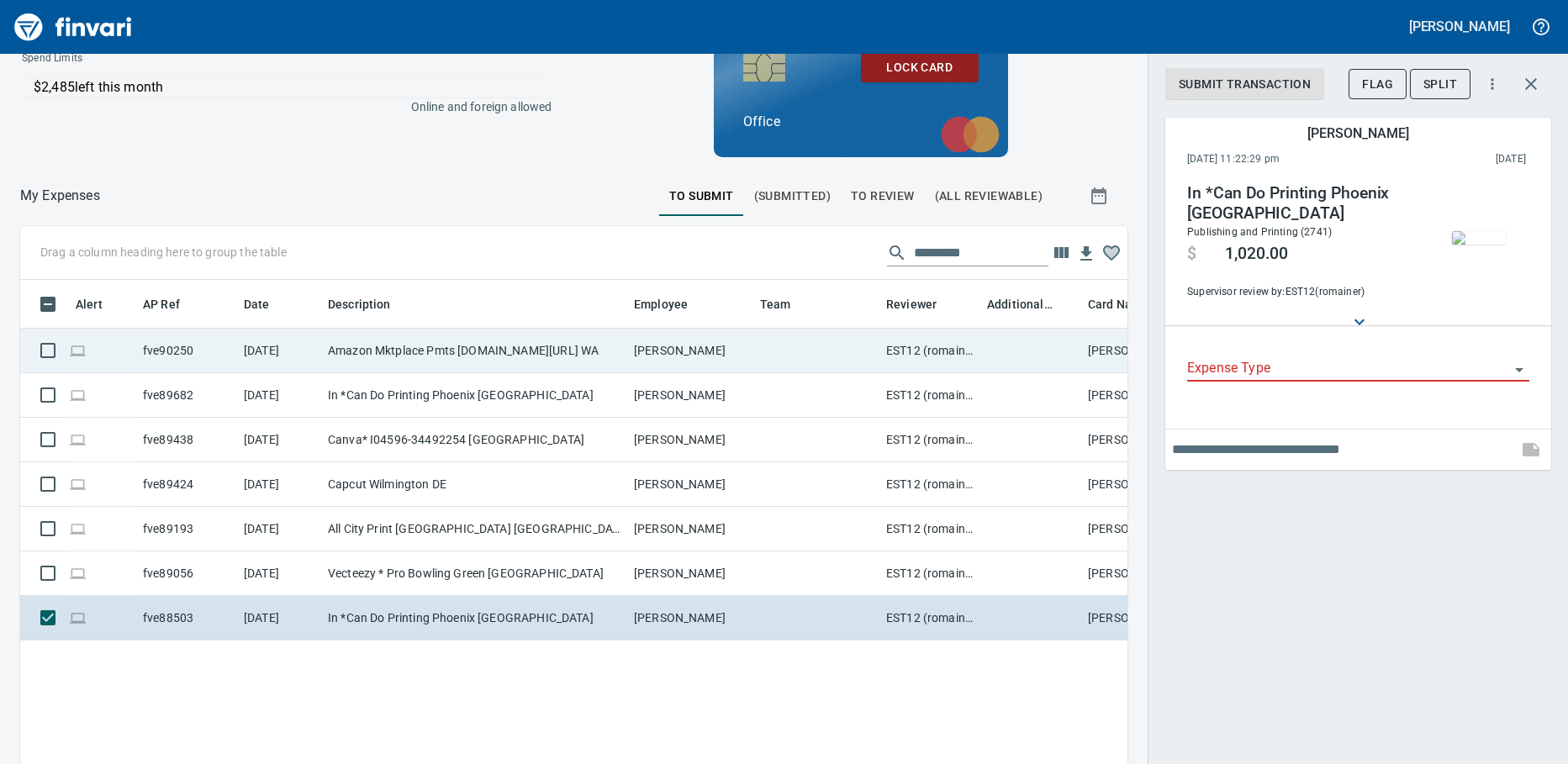
click at [493, 360] on td "Amazon Mktplace Pmts [DOMAIN_NAME][URL] WA" at bounding box center [474, 351] width 306 height 44
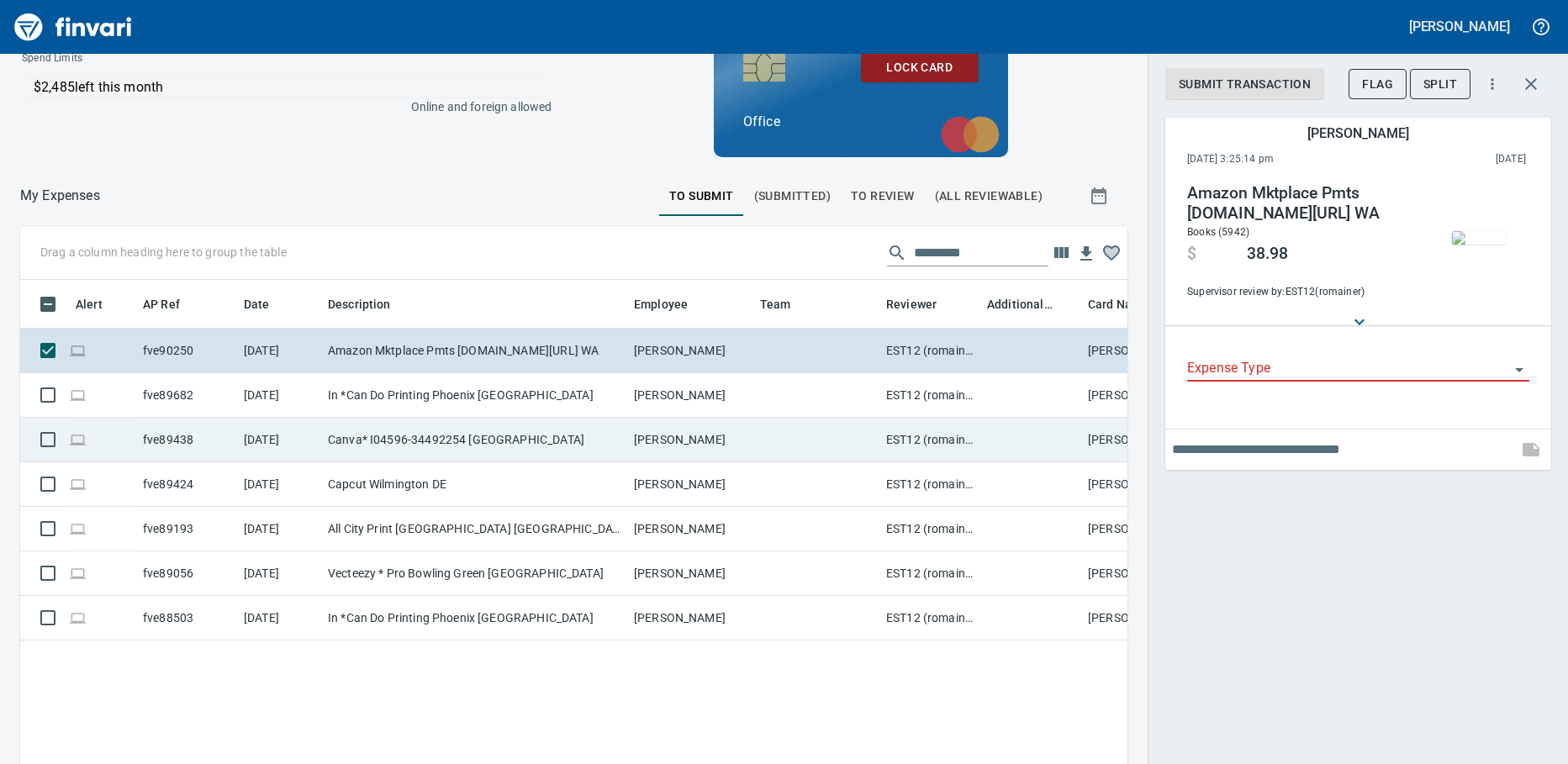
click at [448, 423] on td "Canva* I04596-34492254 [GEOGRAPHIC_DATA]" at bounding box center [474, 440] width 306 height 44
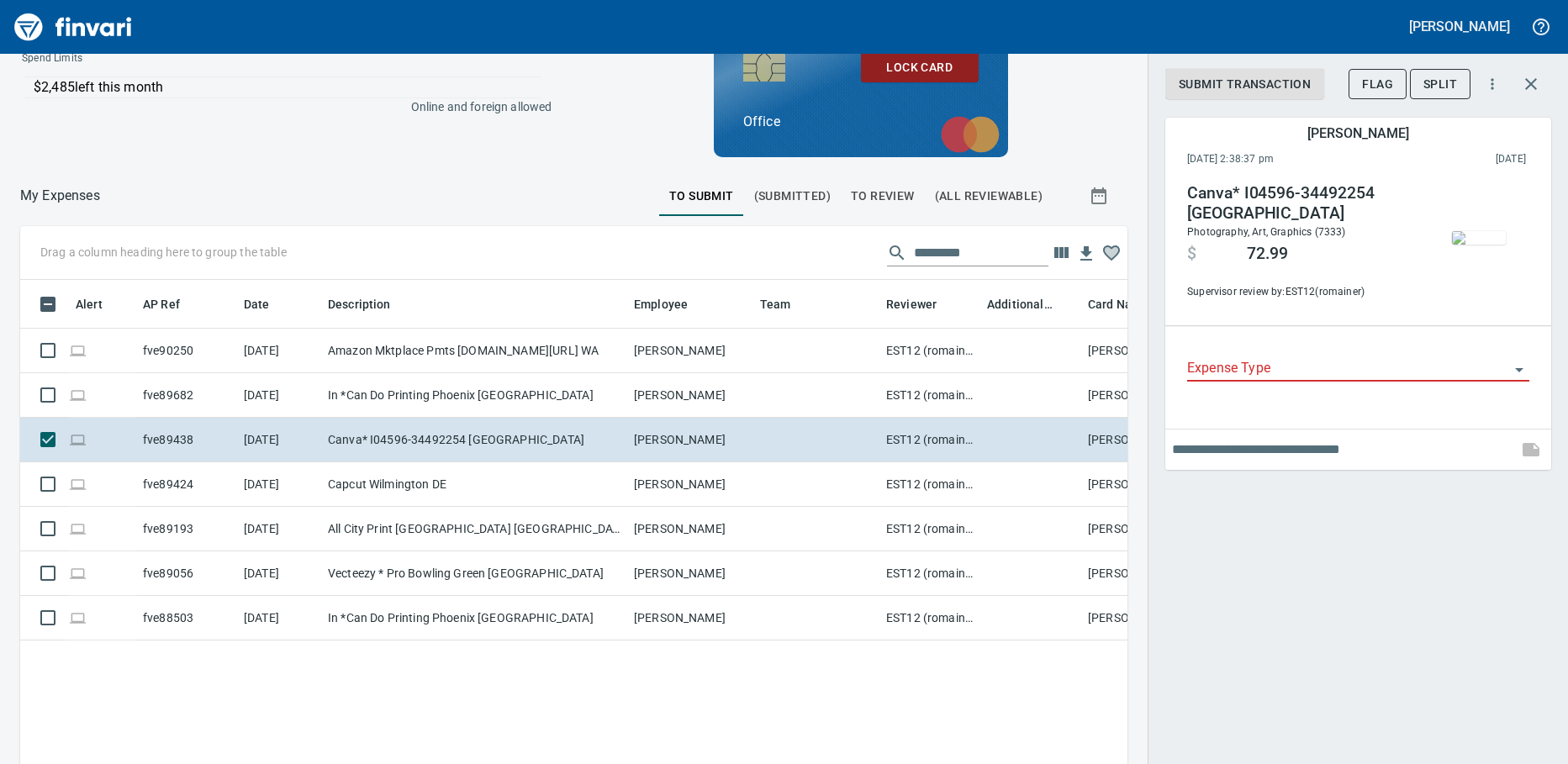
click at [1275, 351] on div "Expense Type" at bounding box center [1358, 362] width 342 height 37
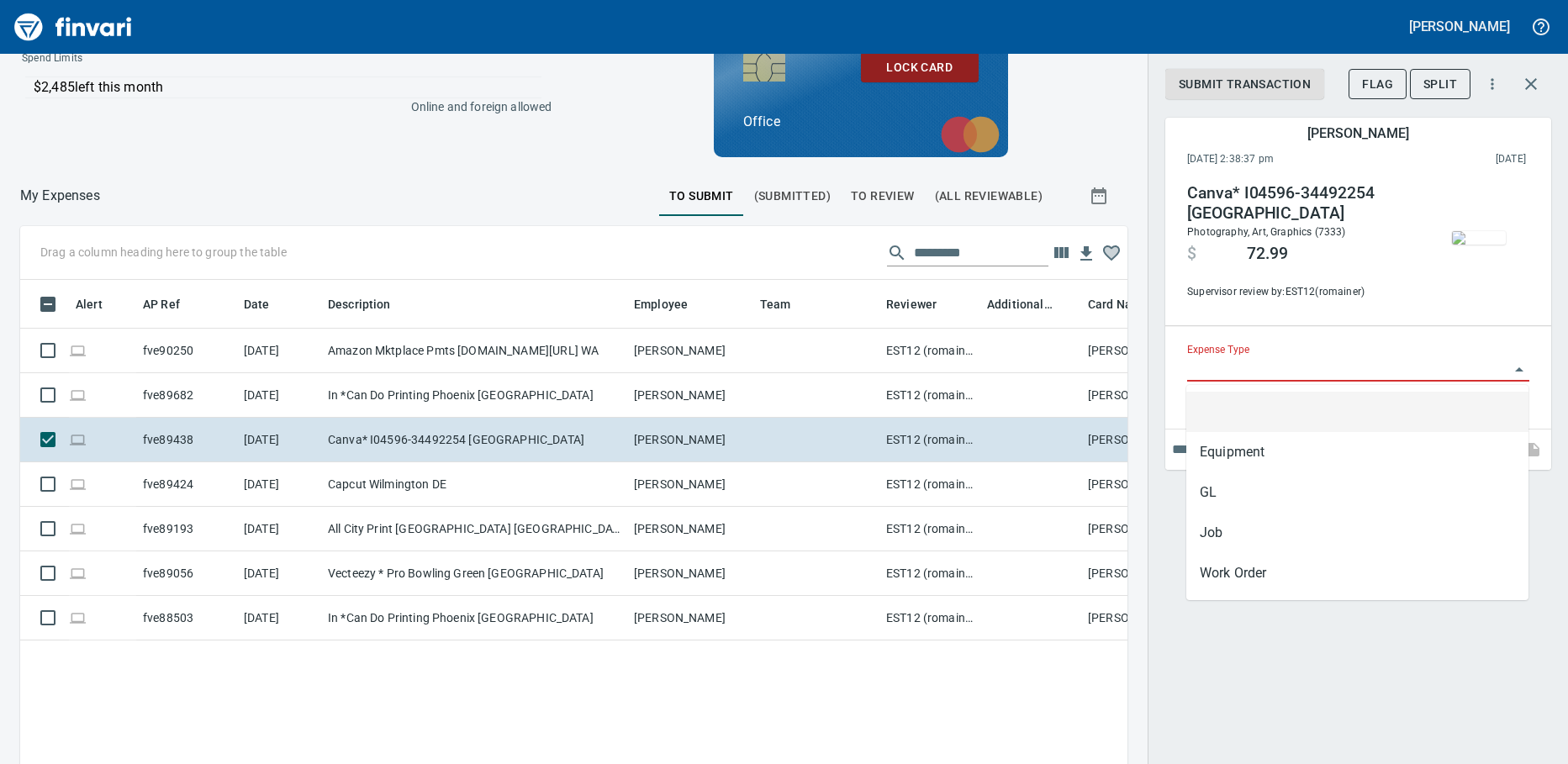
click at [1251, 368] on input "Expense Type" at bounding box center [1348, 369] width 322 height 24
paste input "**********"
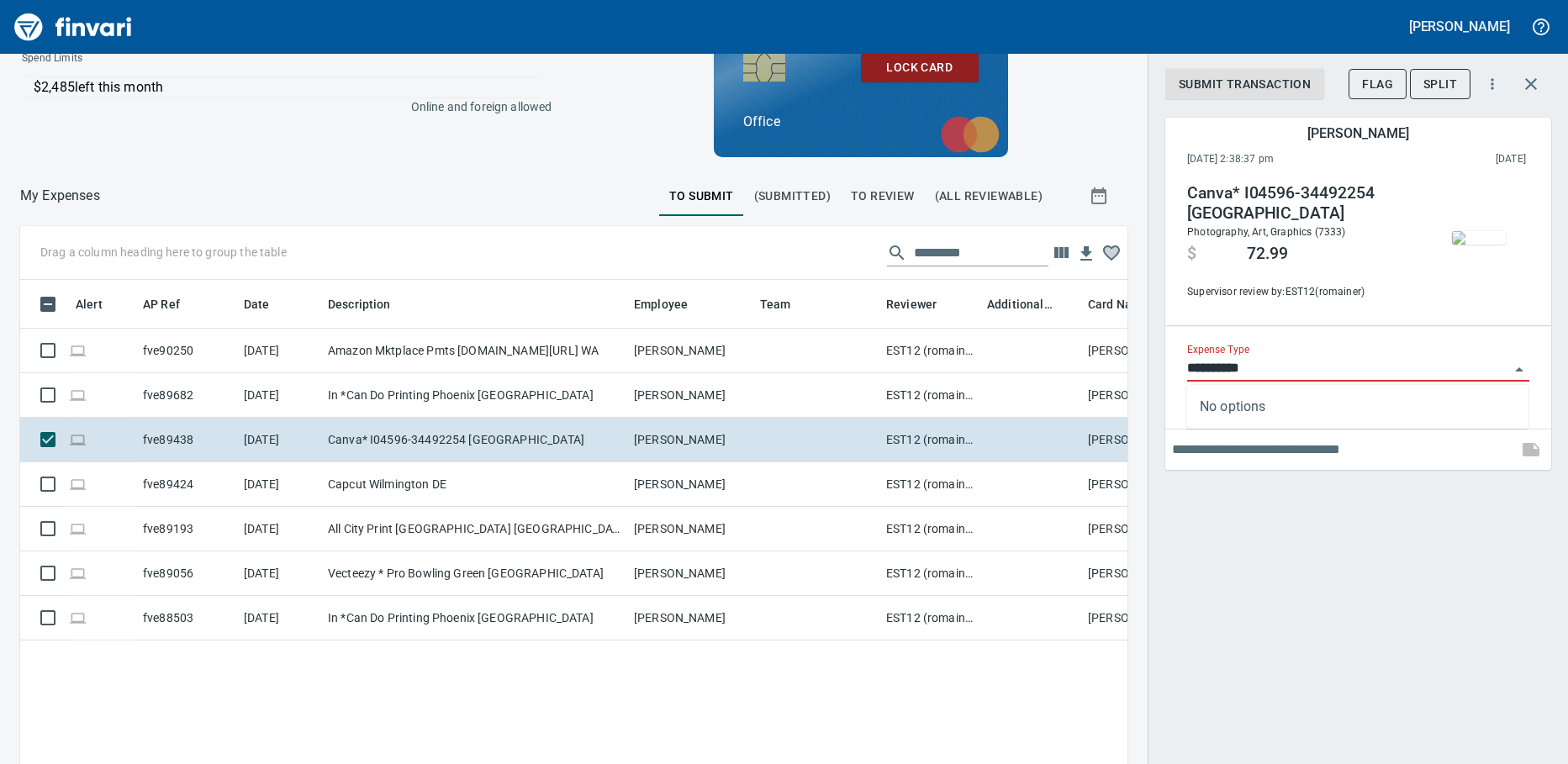
scroll to position [554, 1082]
type input "**********"
click at [1354, 644] on div "Submit Transaction Flag Split [PERSON_NAME] [DATE] 2:38:37 pm 2025/08/16 Canva*…" at bounding box center [1358, 382] width 420 height 764
click at [1279, 373] on input "Expense Type" at bounding box center [1348, 369] width 322 height 24
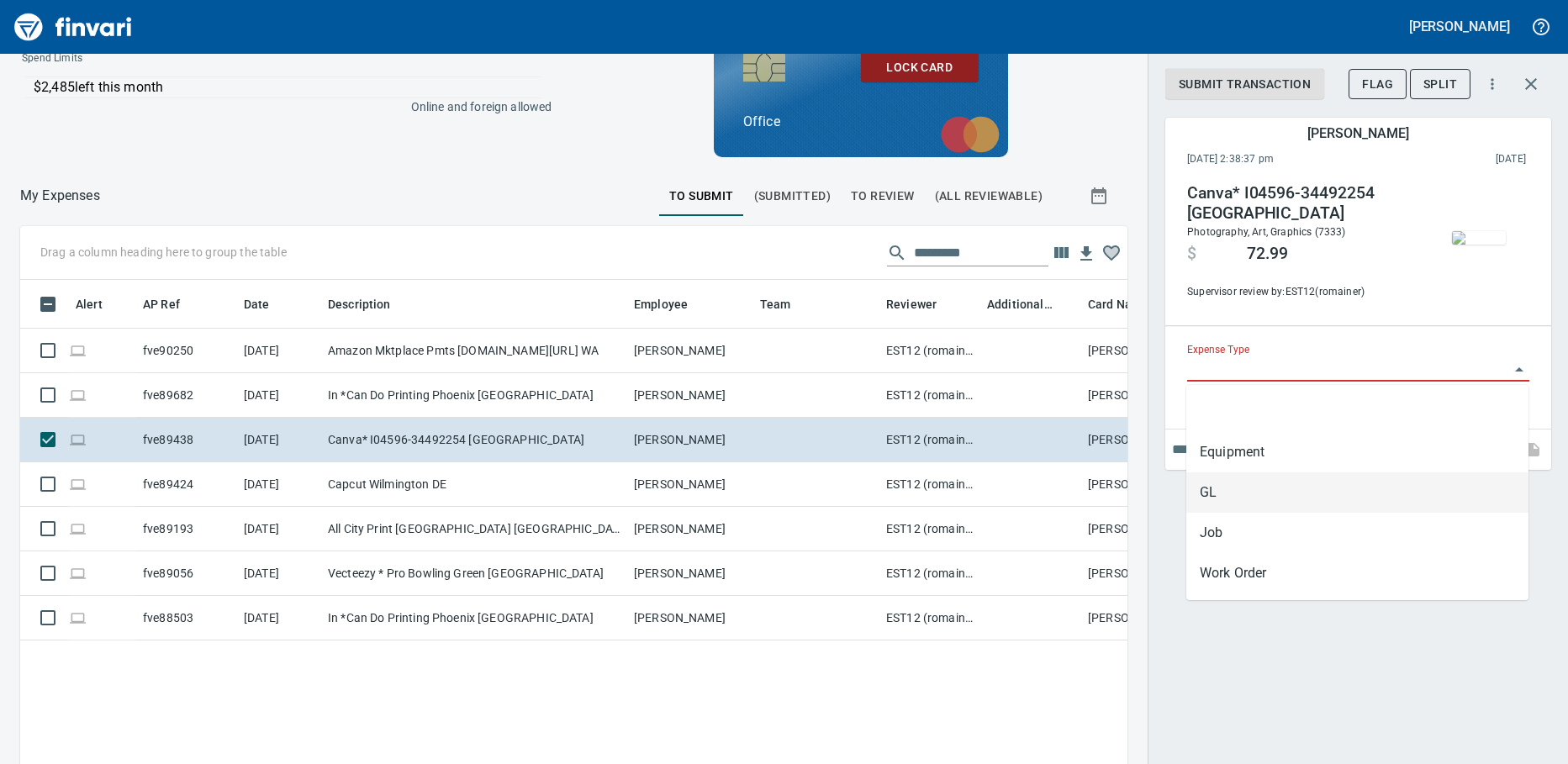
click at [1294, 499] on li "GL" at bounding box center [1357, 492] width 342 height 40
type input "**"
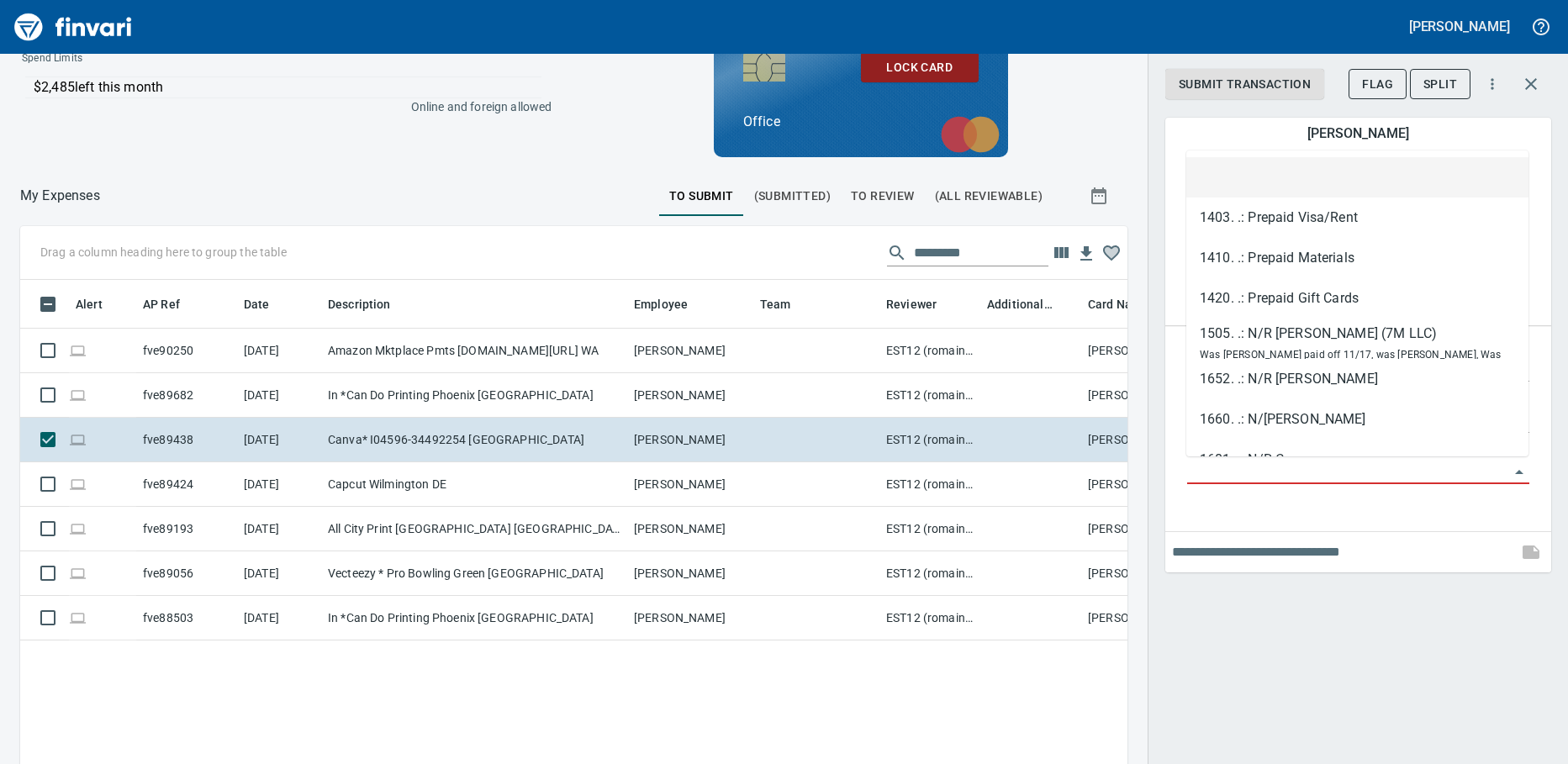
click at [1259, 470] on input "GL Account" at bounding box center [1348, 471] width 322 height 24
paste input "**********"
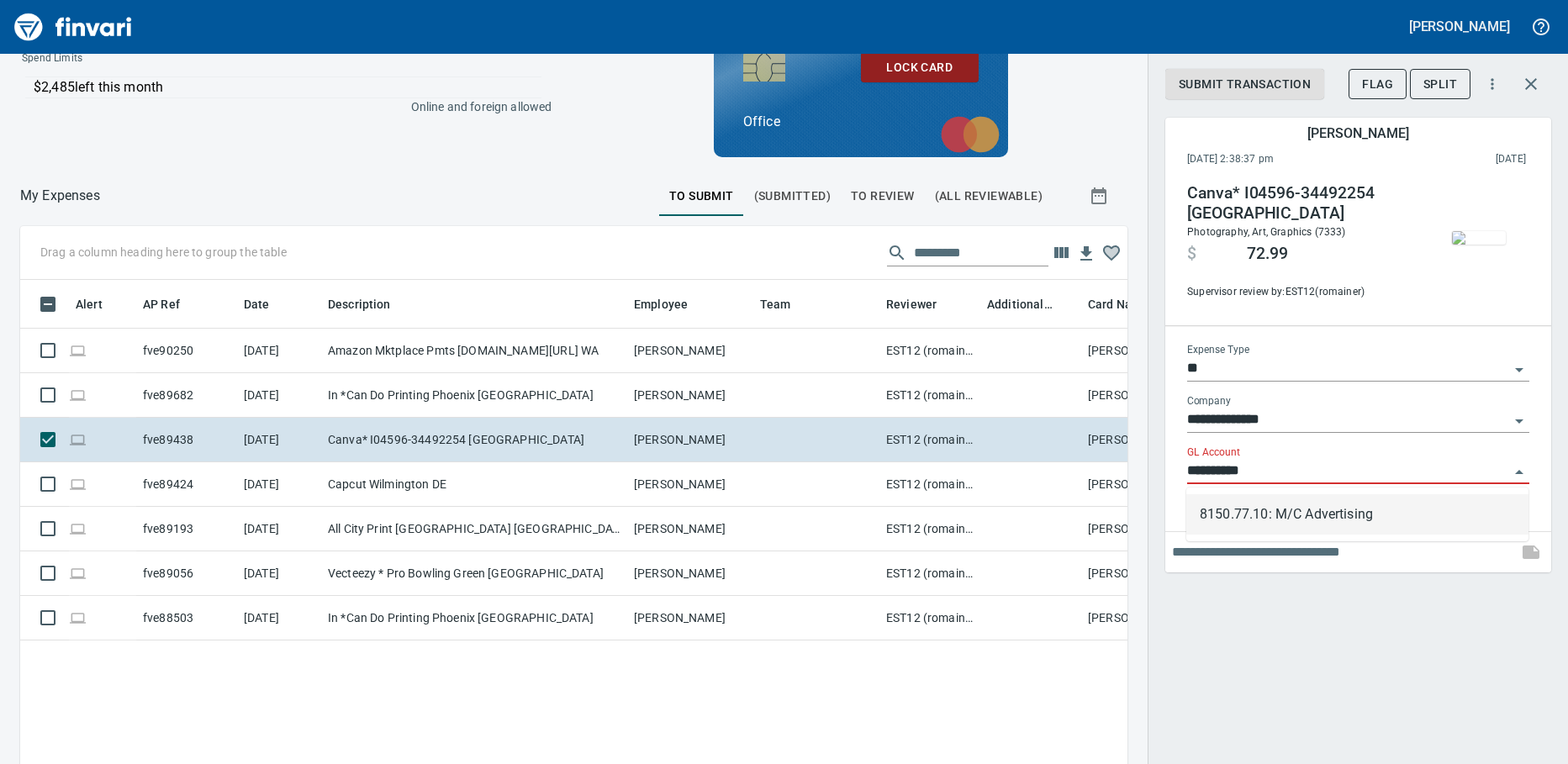
click at [1272, 504] on li "8150.77.10: M/C Advertising" at bounding box center [1357, 514] width 342 height 40
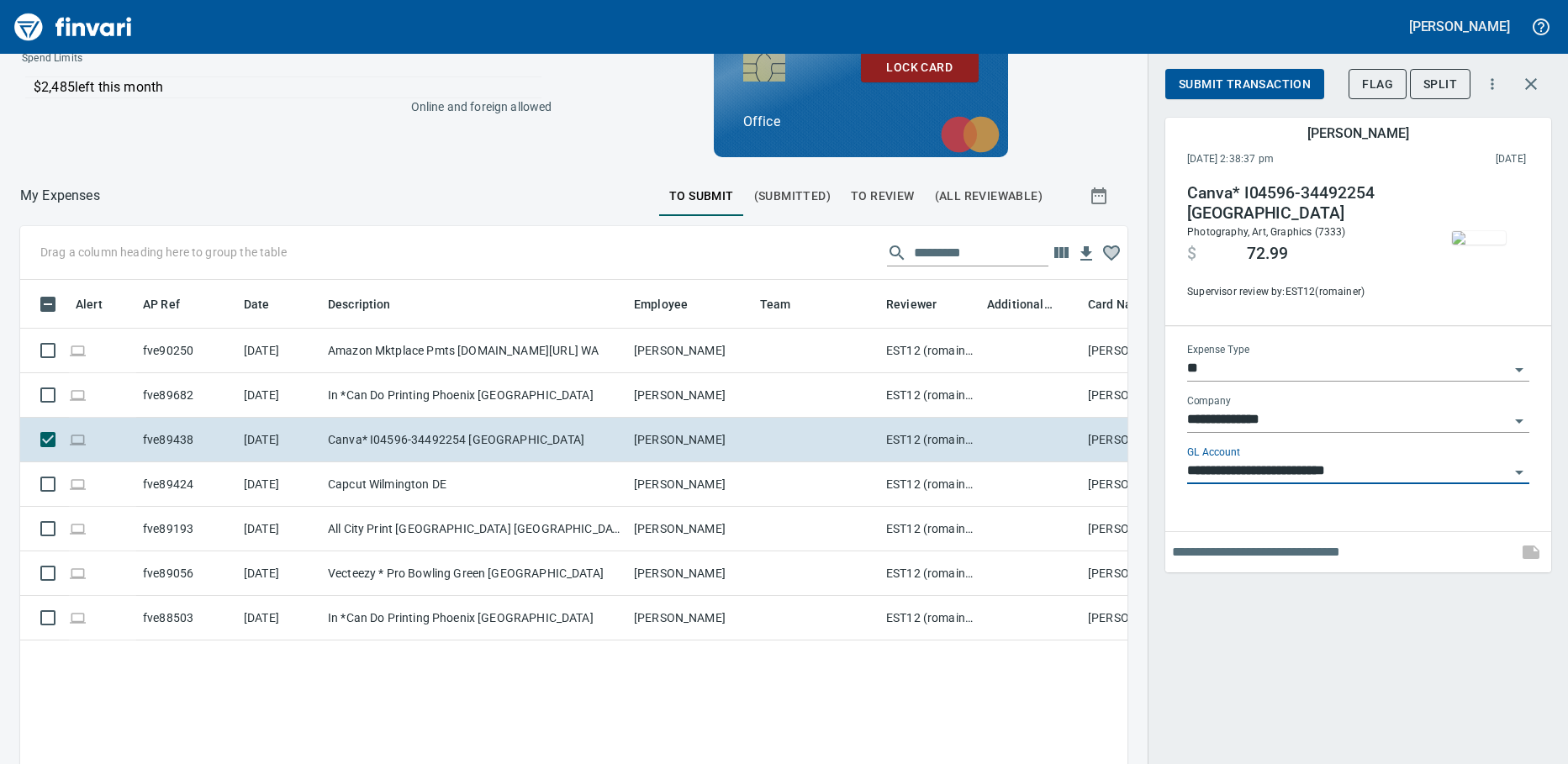
type input "**********"
click at [1248, 83] on span "Submit Transaction" at bounding box center [1244, 84] width 132 height 21
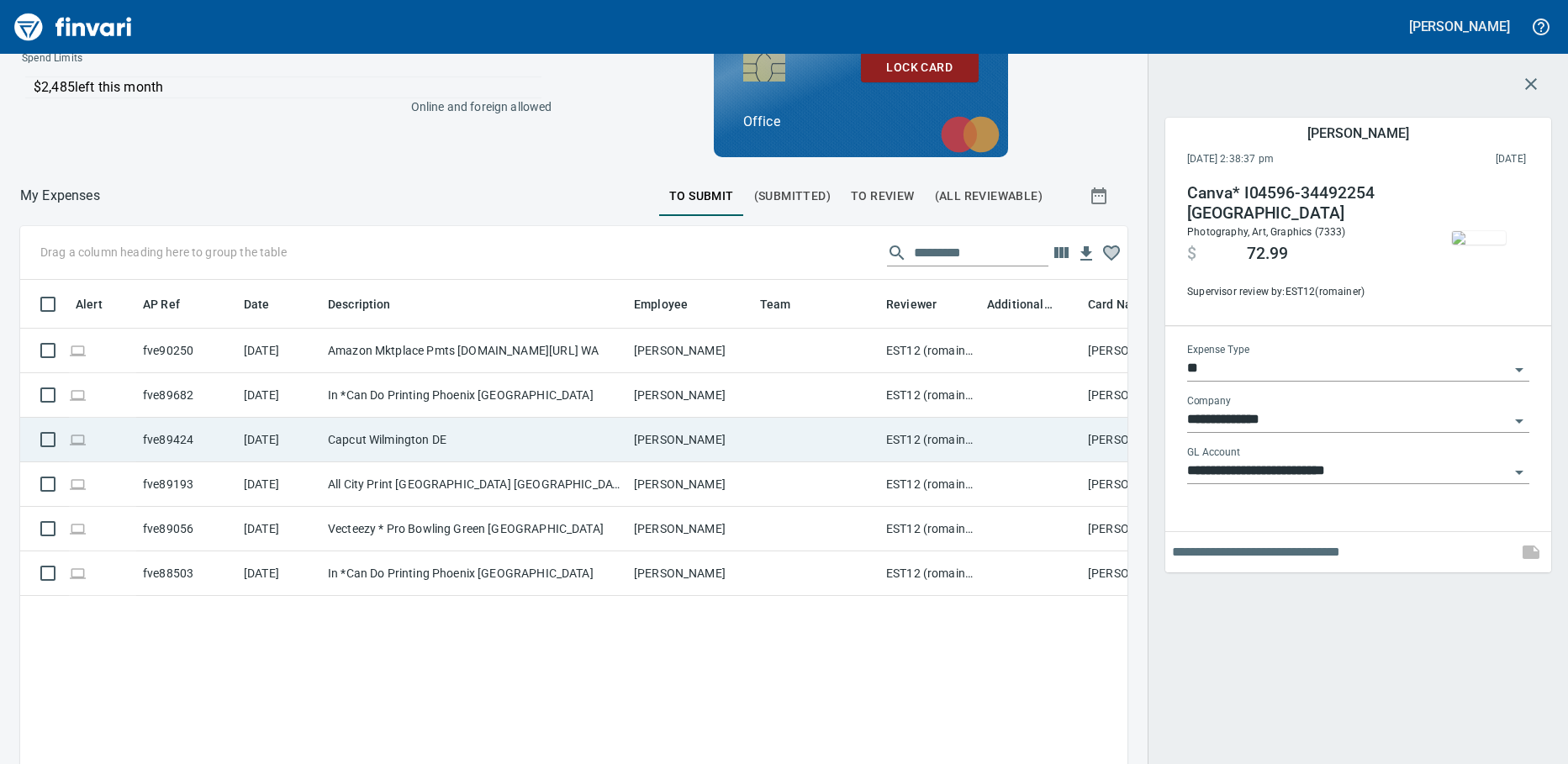
click at [260, 429] on td "[DATE]" at bounding box center [279, 440] width 84 height 44
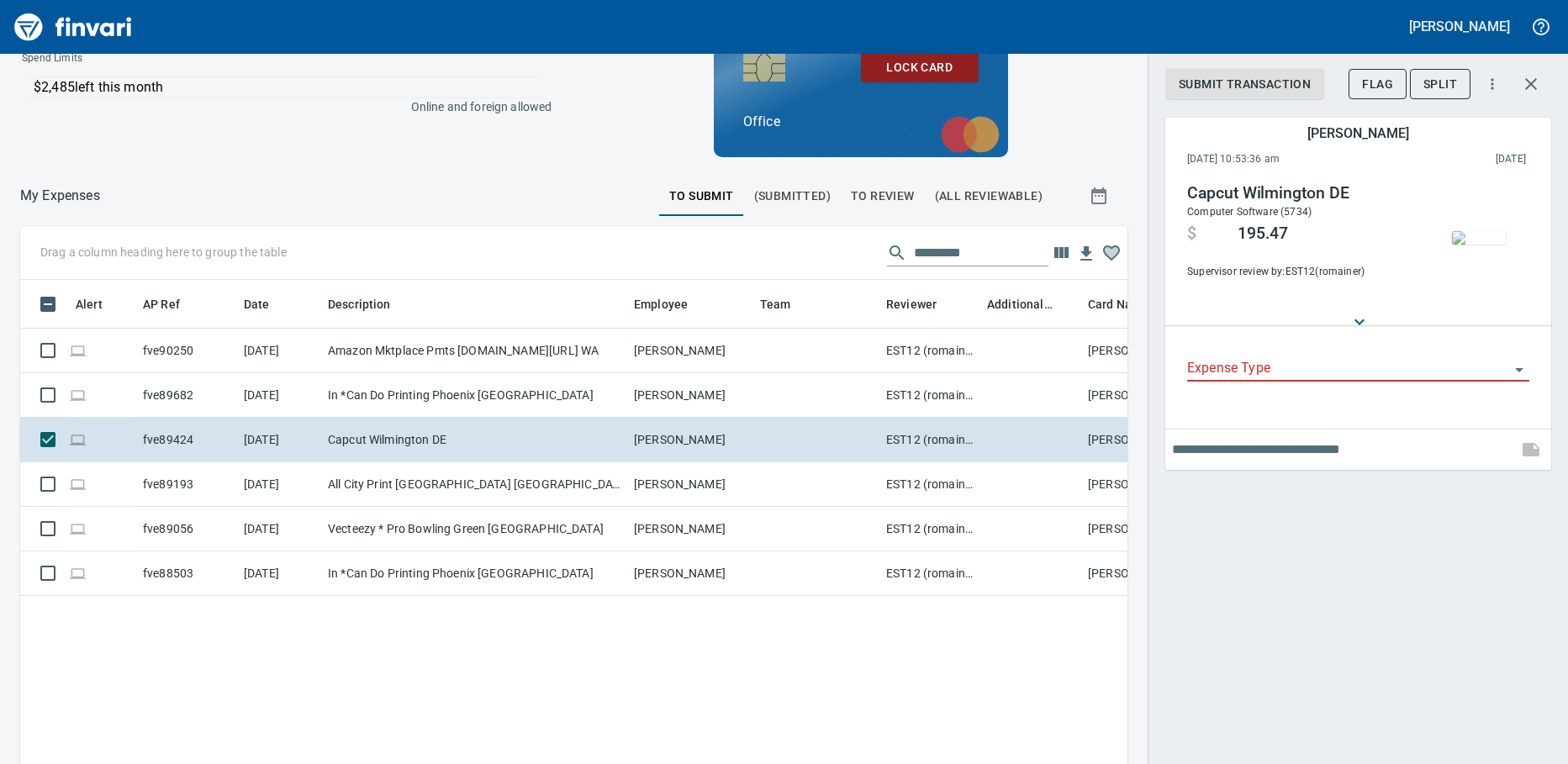
click at [1383, 373] on input "Expense Type" at bounding box center [1348, 369] width 322 height 24
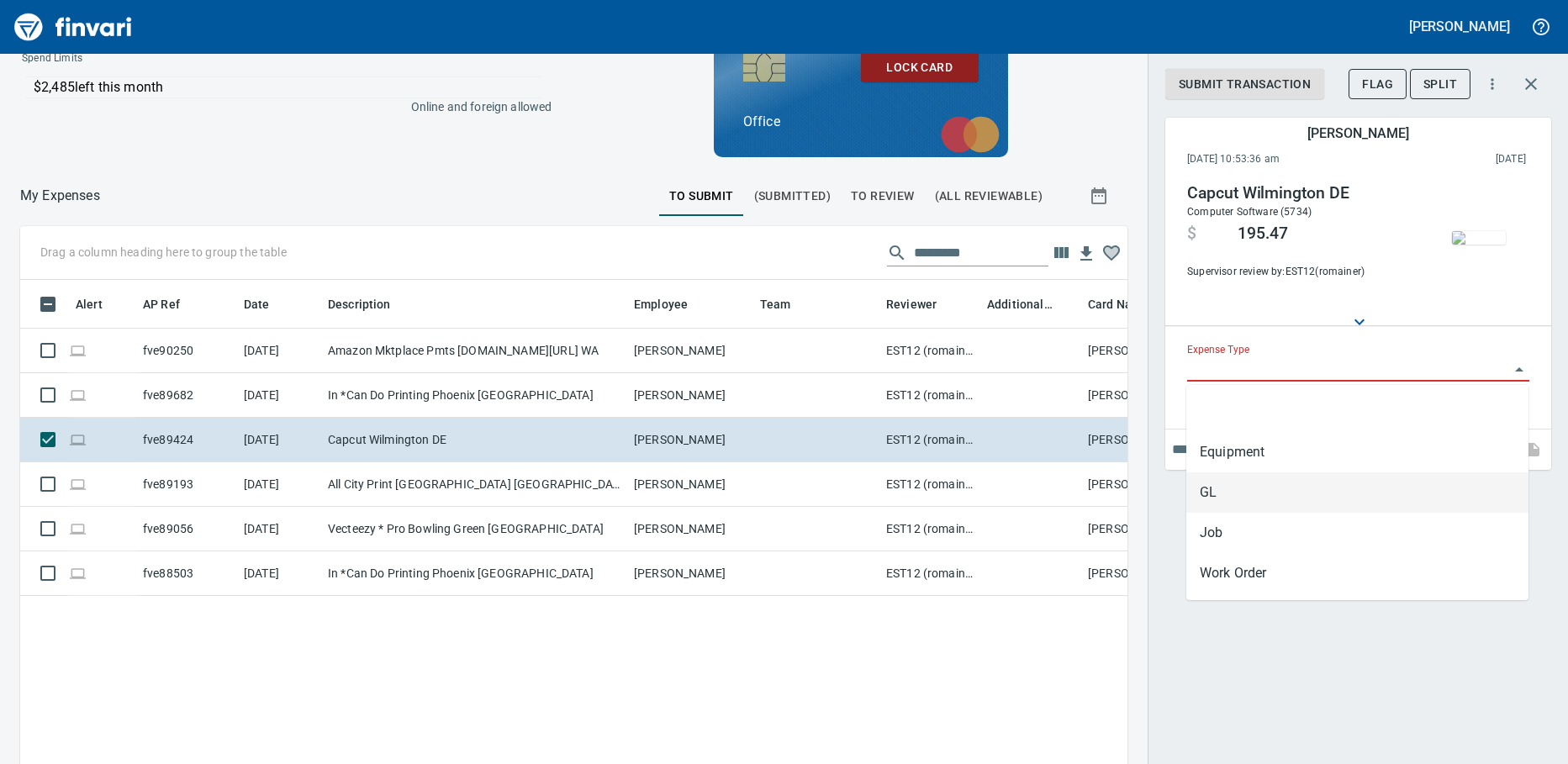
click at [1220, 480] on li "GL" at bounding box center [1357, 492] width 342 height 40
type input "**"
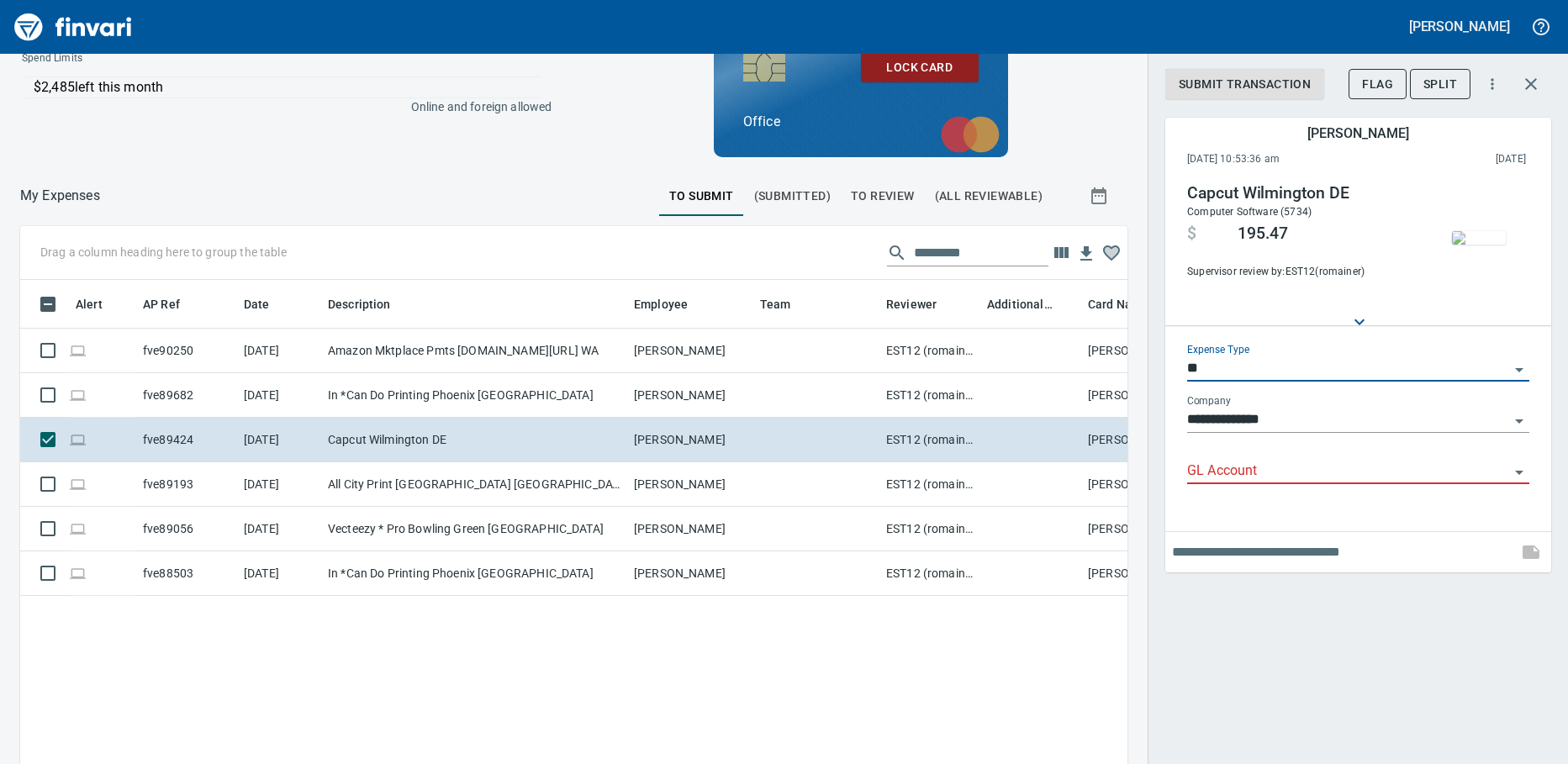
click at [1240, 457] on div "GL Account" at bounding box center [1358, 465] width 342 height 37
paste input "**********"
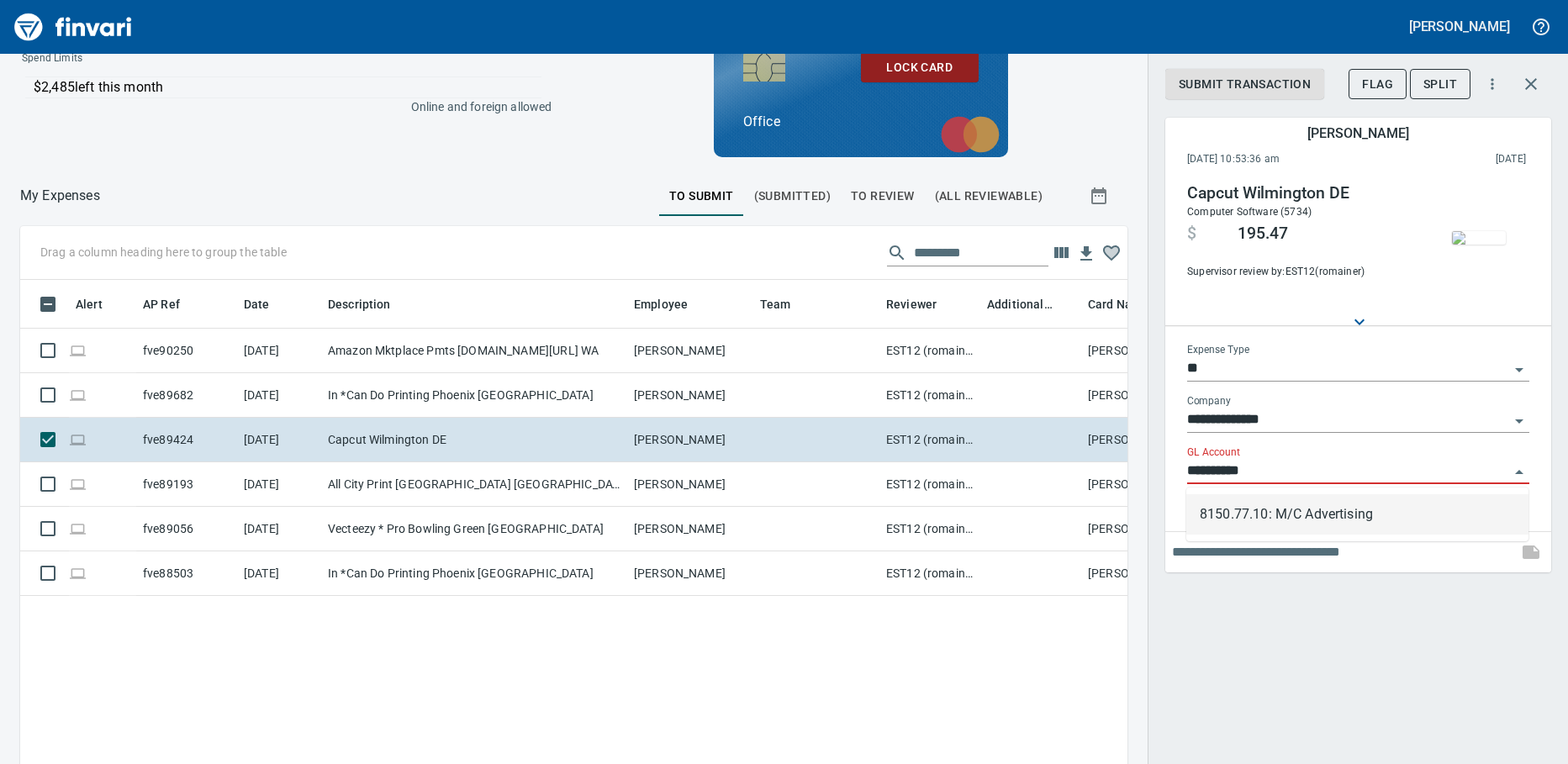
click at [1240, 517] on li "8150.77.10: M/C Advertising" at bounding box center [1357, 514] width 342 height 40
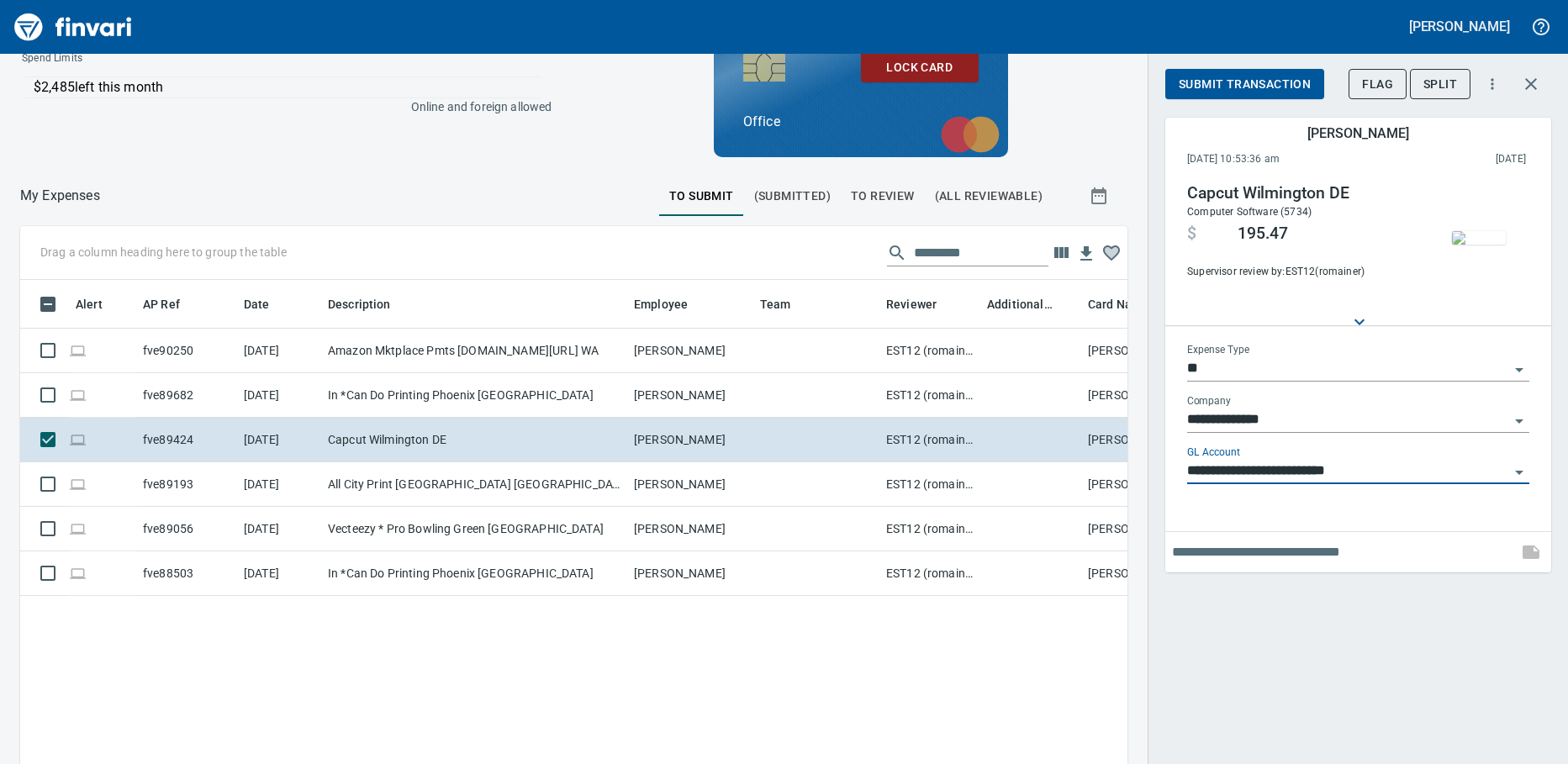
type input "**********"
click at [1234, 88] on span "Submit Transaction" at bounding box center [1244, 84] width 132 height 21
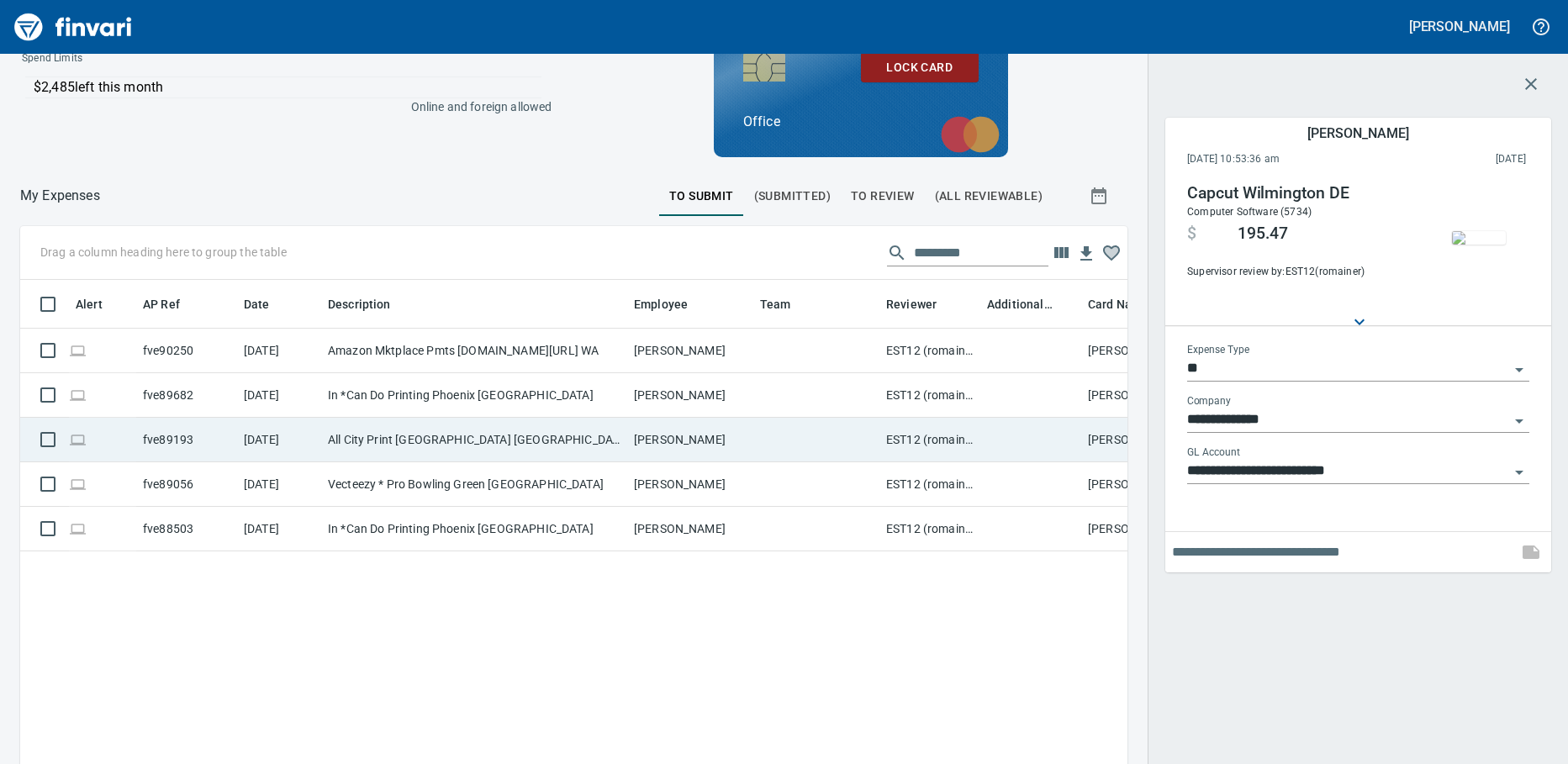
click at [404, 453] on td "All City Print [GEOGRAPHIC_DATA] [GEOGRAPHIC_DATA]" at bounding box center [474, 440] width 306 height 44
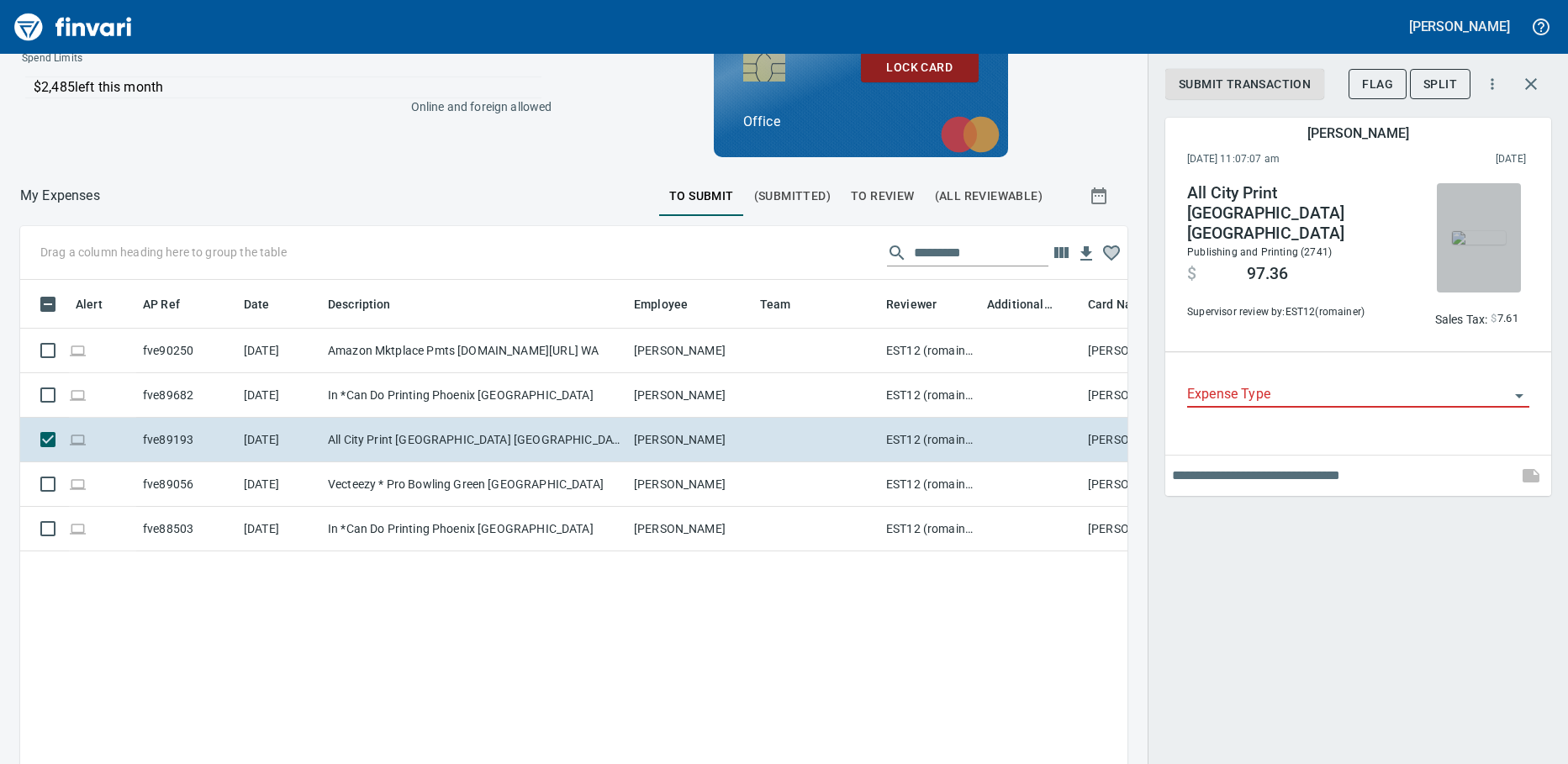
click at [1452, 263] on button "button" at bounding box center [1479, 237] width 84 height 109
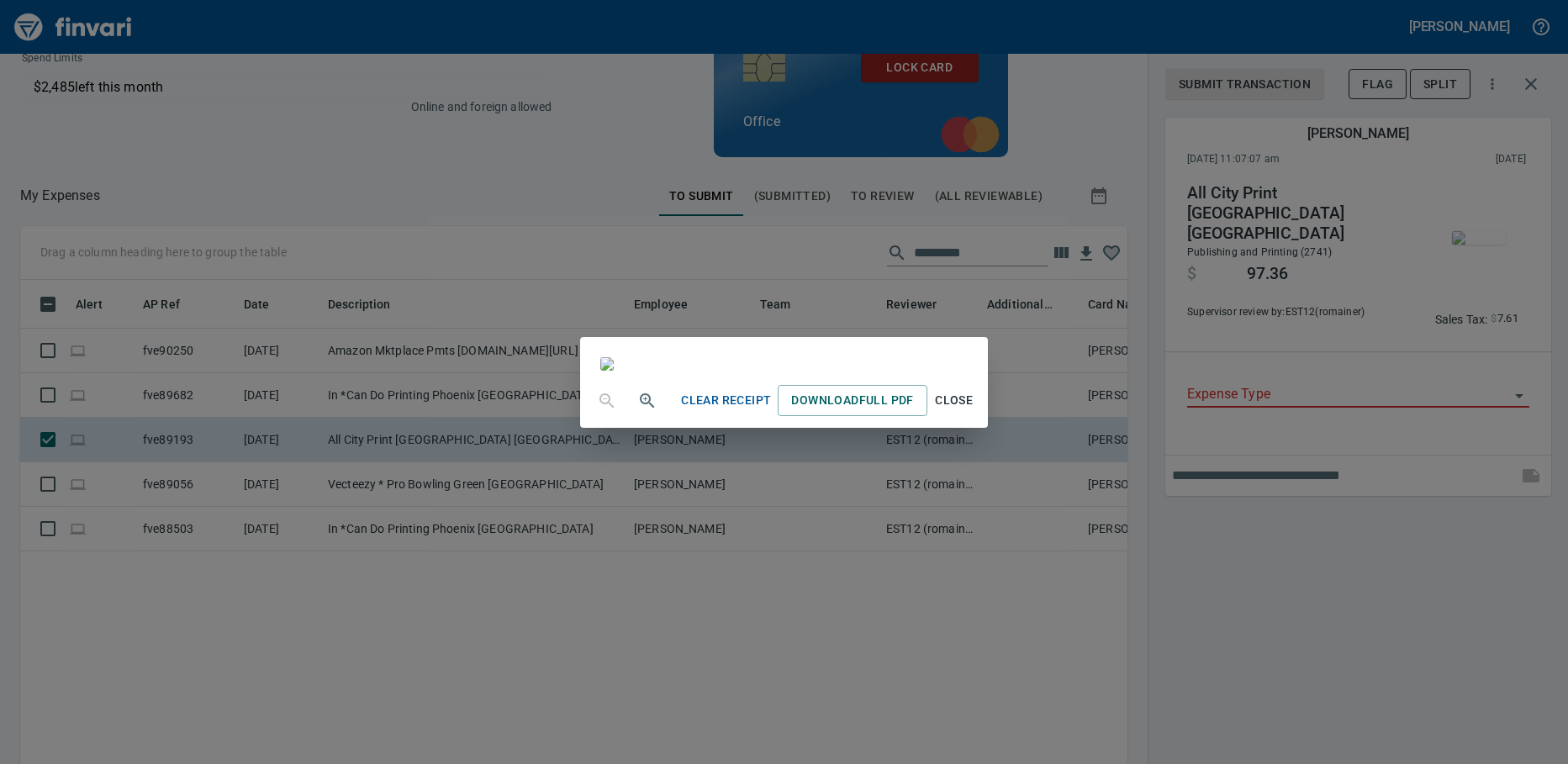
click at [1320, 584] on div "Clear Receipt Download Full PDF Close" at bounding box center [784, 382] width 1568 height 764
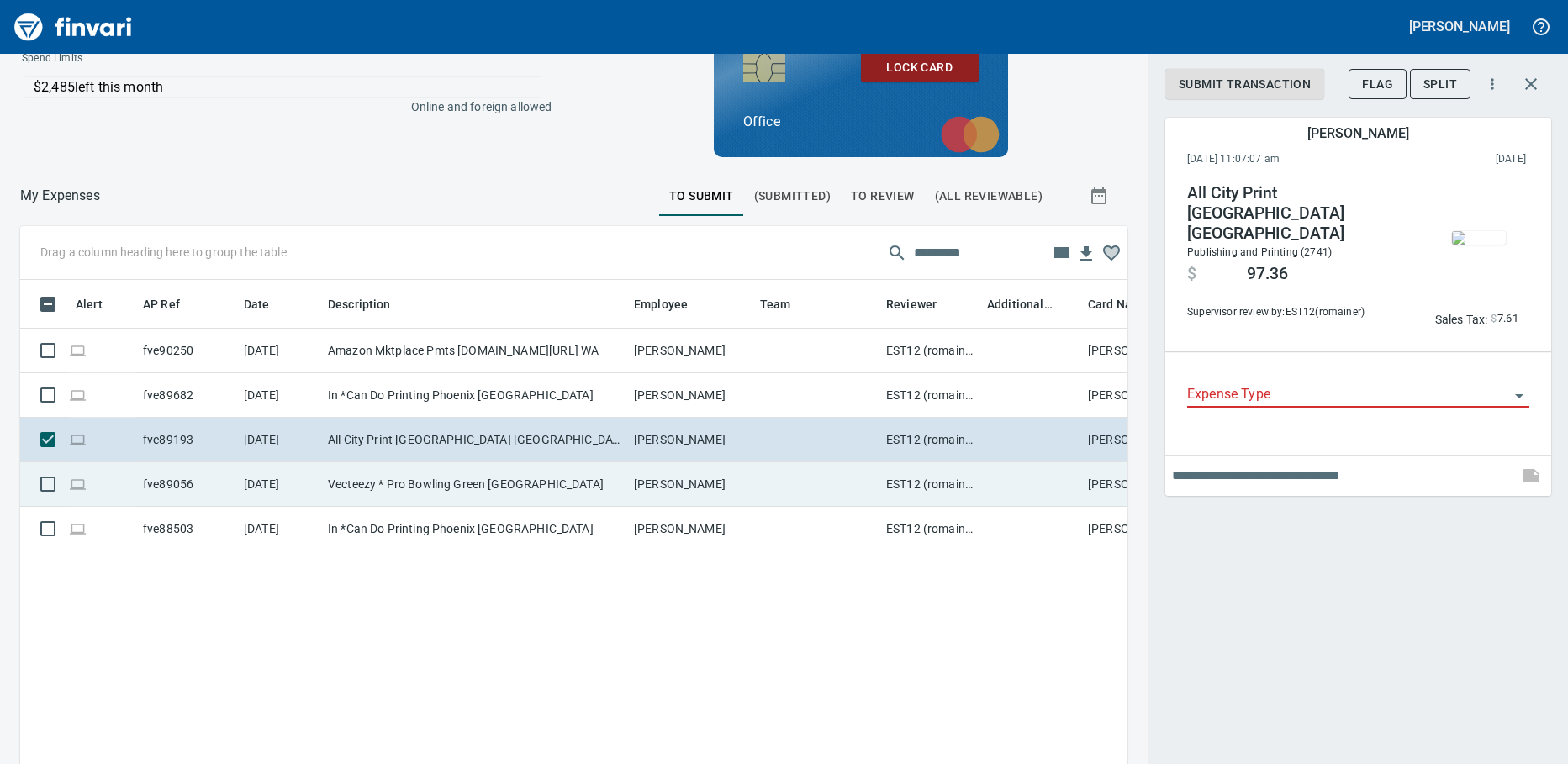
click at [445, 477] on td "Vecteezy * Pro Bowling Green [GEOGRAPHIC_DATA]" at bounding box center [474, 484] width 306 height 44
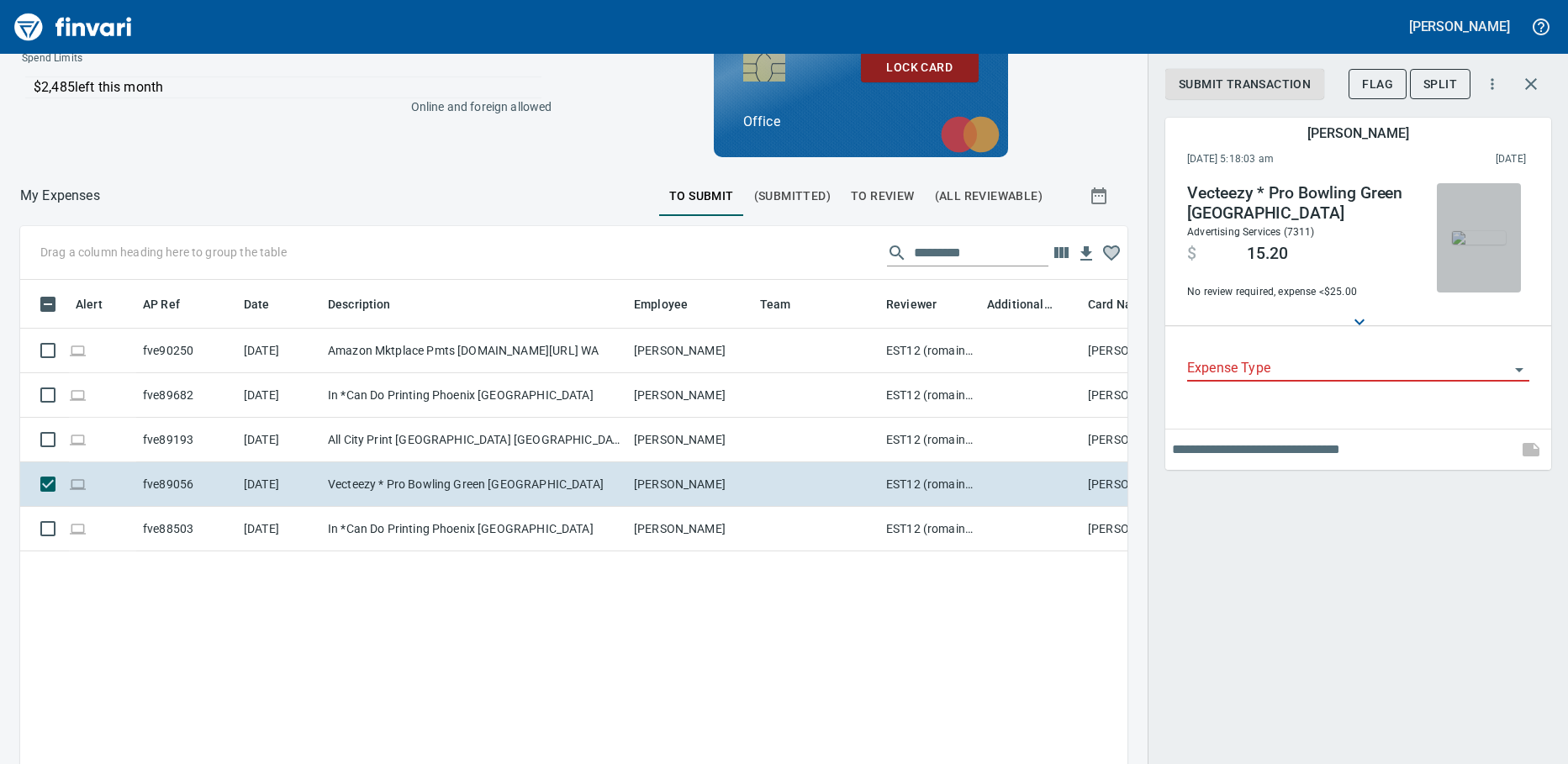
click at [1463, 245] on img "button" at bounding box center [1478, 238] width 54 height 14
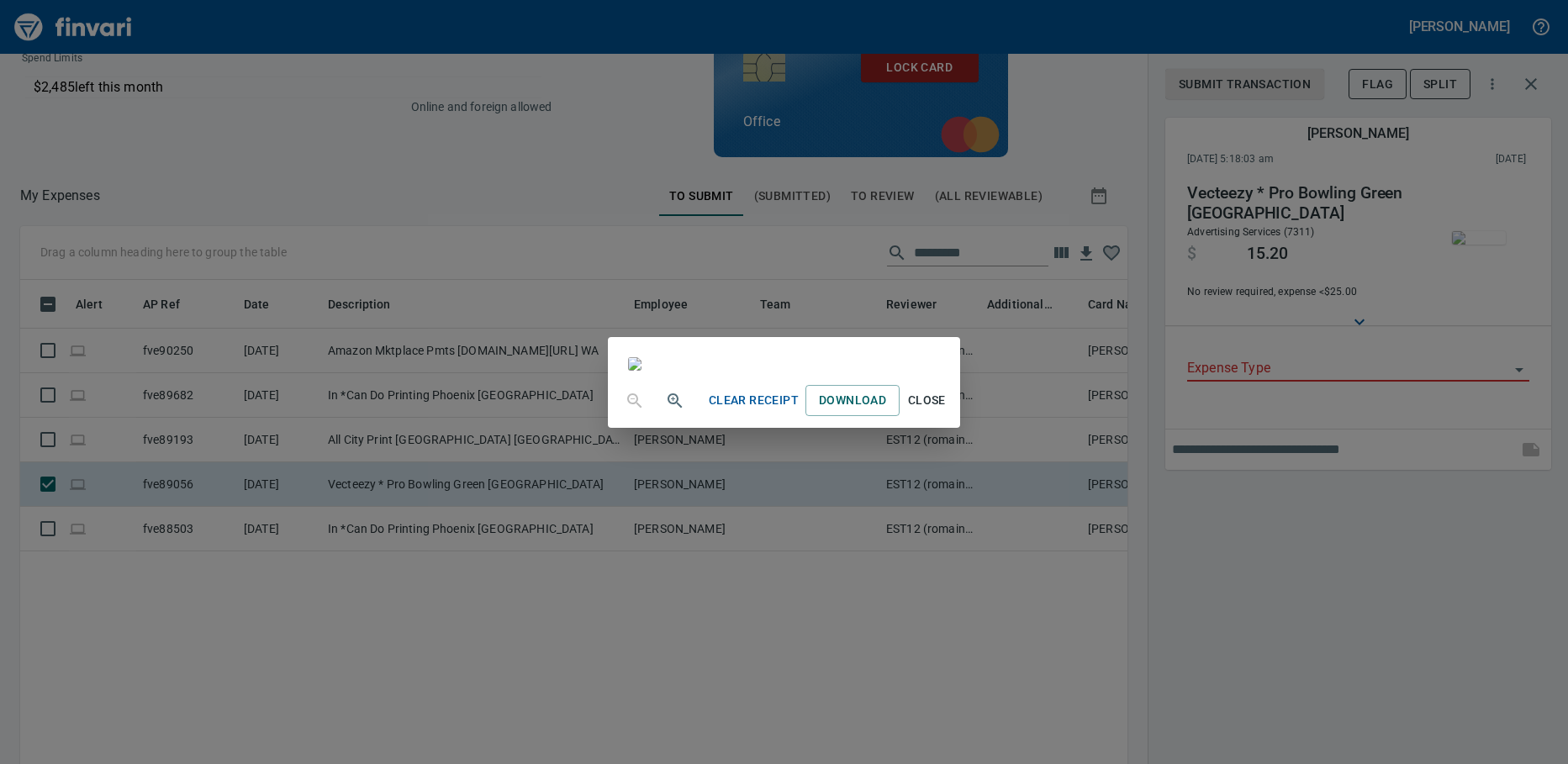
click at [641, 357] on img at bounding box center [635, 364] width 14 height 14
click at [1280, 499] on div "Clear Receipt Download Close" at bounding box center [784, 382] width 1568 height 764
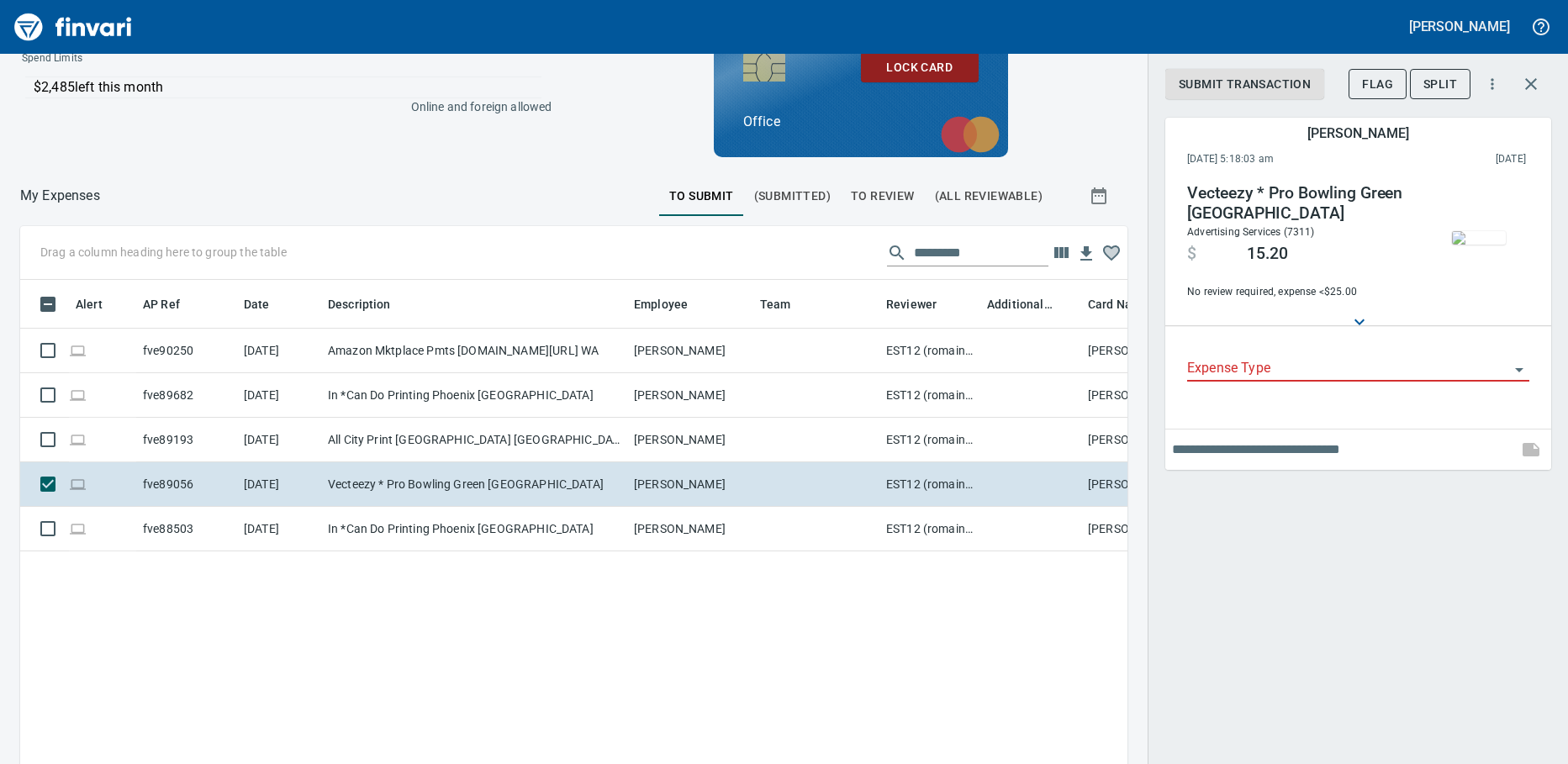
click at [1280, 499] on div "Submit Transaction Flag Split [PERSON_NAME] [DATE] 5:18:03 am 2025/08/16 Vectee…" at bounding box center [1358, 382] width 420 height 764
click at [1314, 365] on input "Expense Type" at bounding box center [1348, 369] width 322 height 24
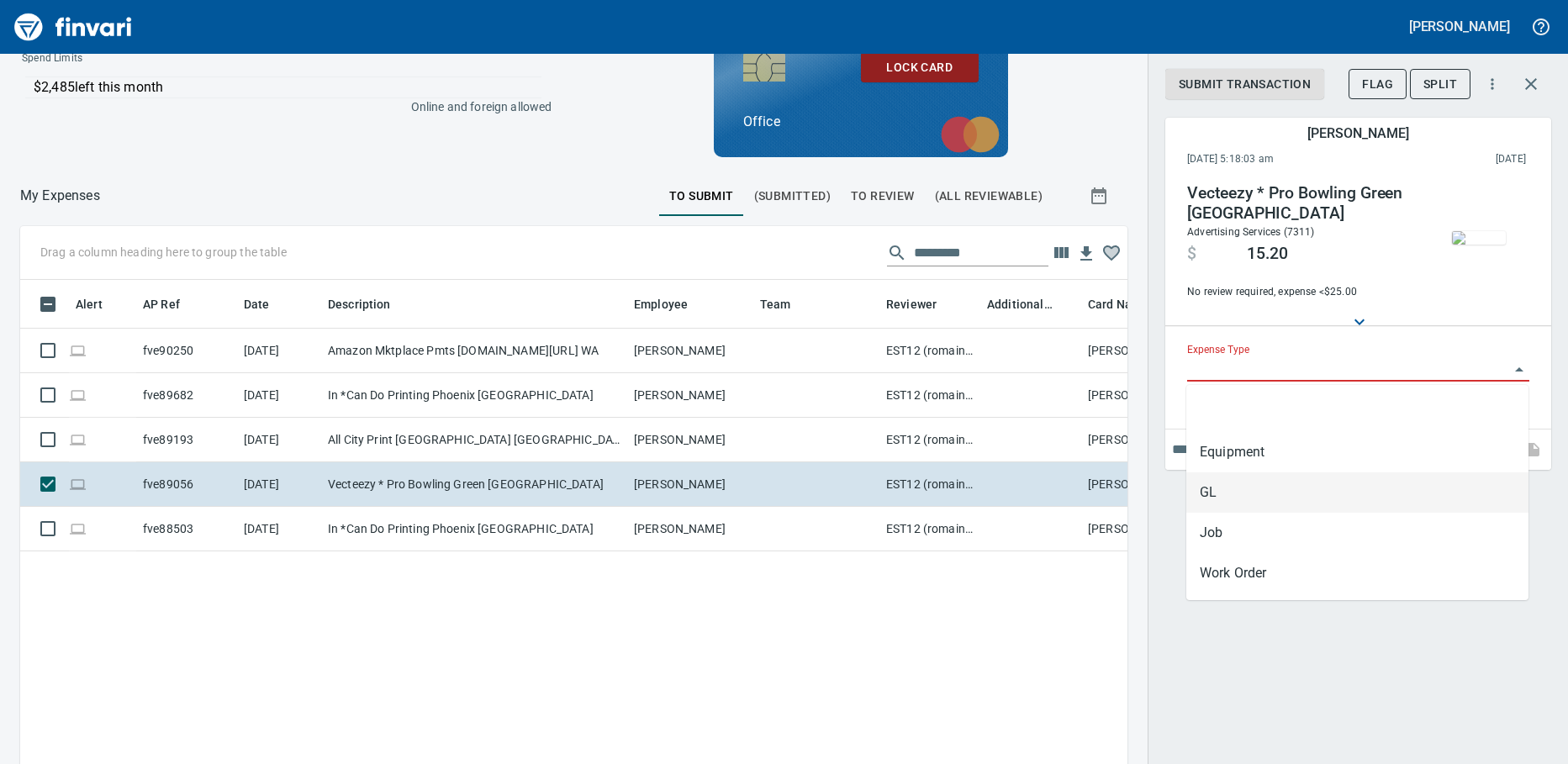
click at [1229, 506] on li "GL" at bounding box center [1357, 492] width 342 height 40
type input "**"
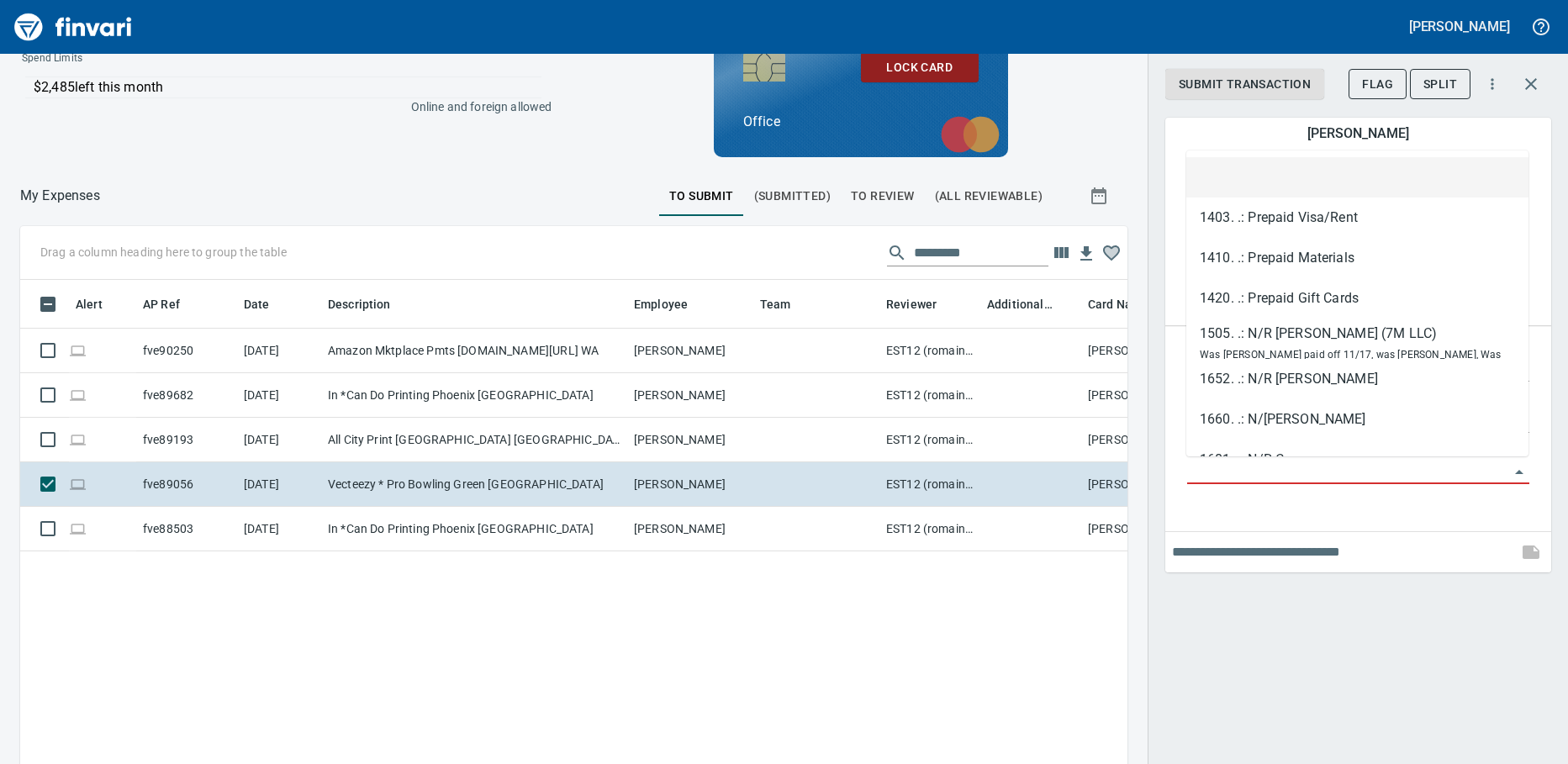
click at [1222, 476] on input "GL Account" at bounding box center [1348, 471] width 322 height 24
paste input "**********"
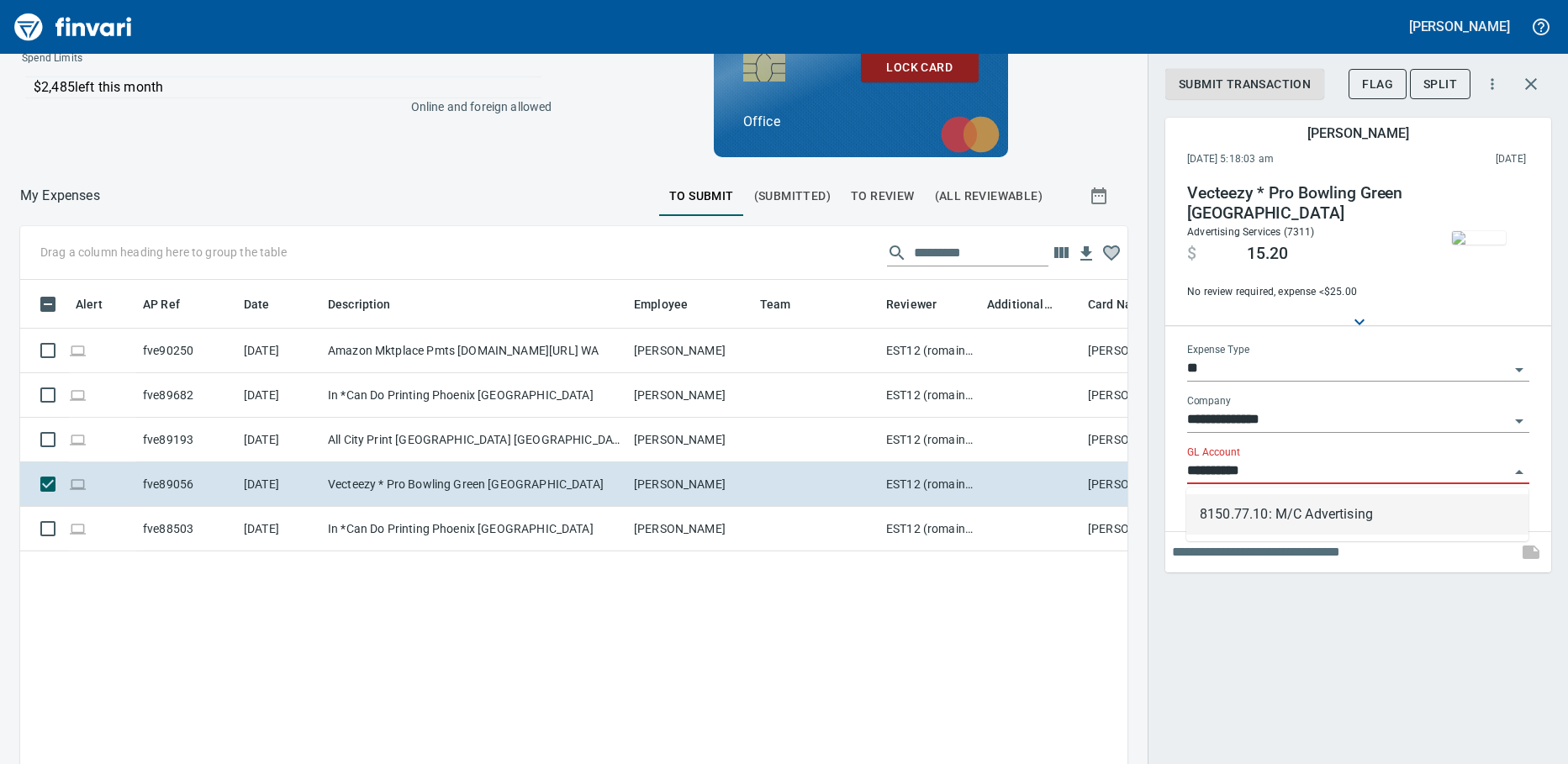
click at [1328, 522] on li "8150.77.10: M/C Advertising" at bounding box center [1357, 514] width 342 height 40
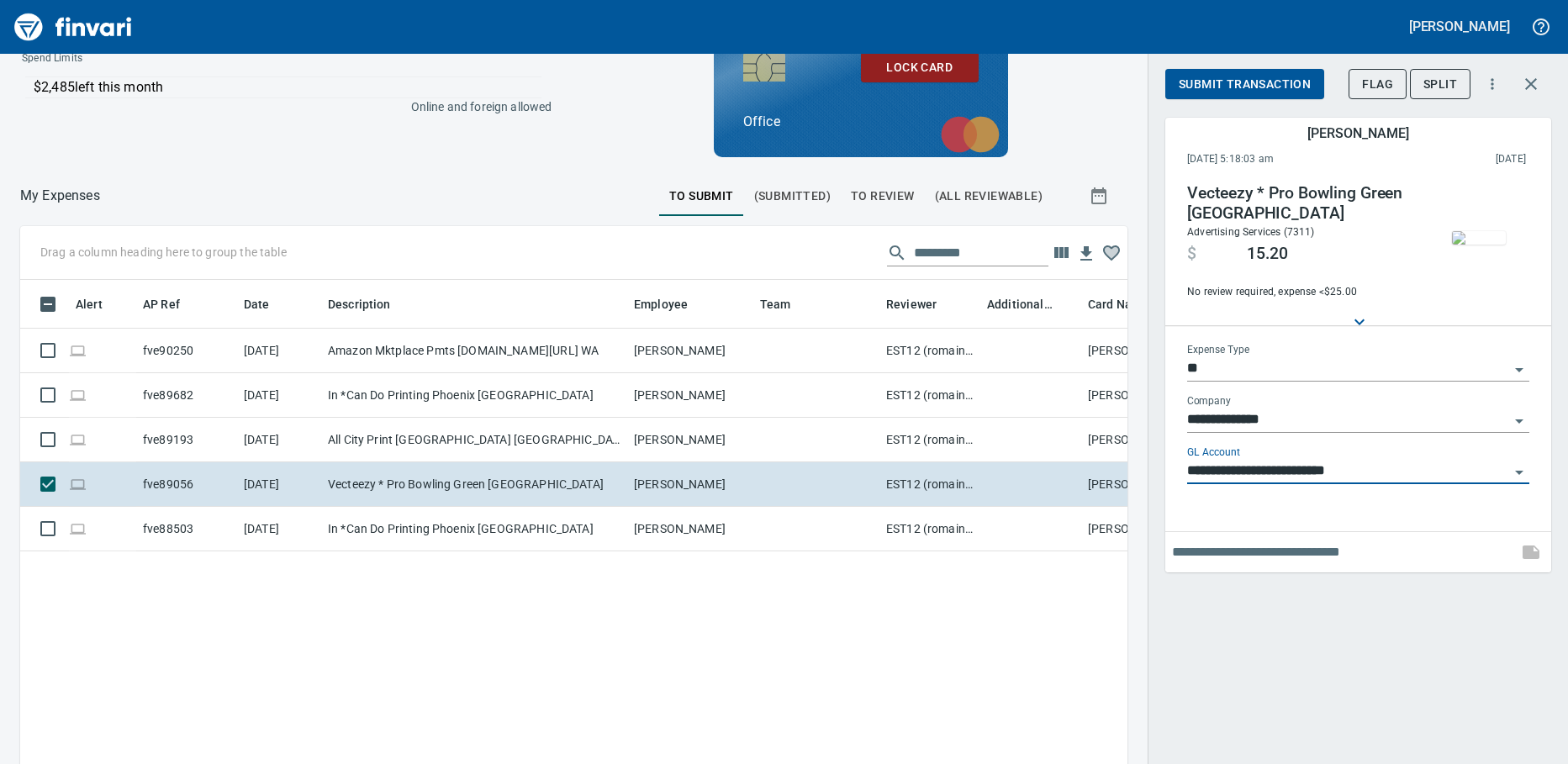
type input "**********"
click at [1218, 81] on span "Submit Transaction" at bounding box center [1244, 84] width 132 height 21
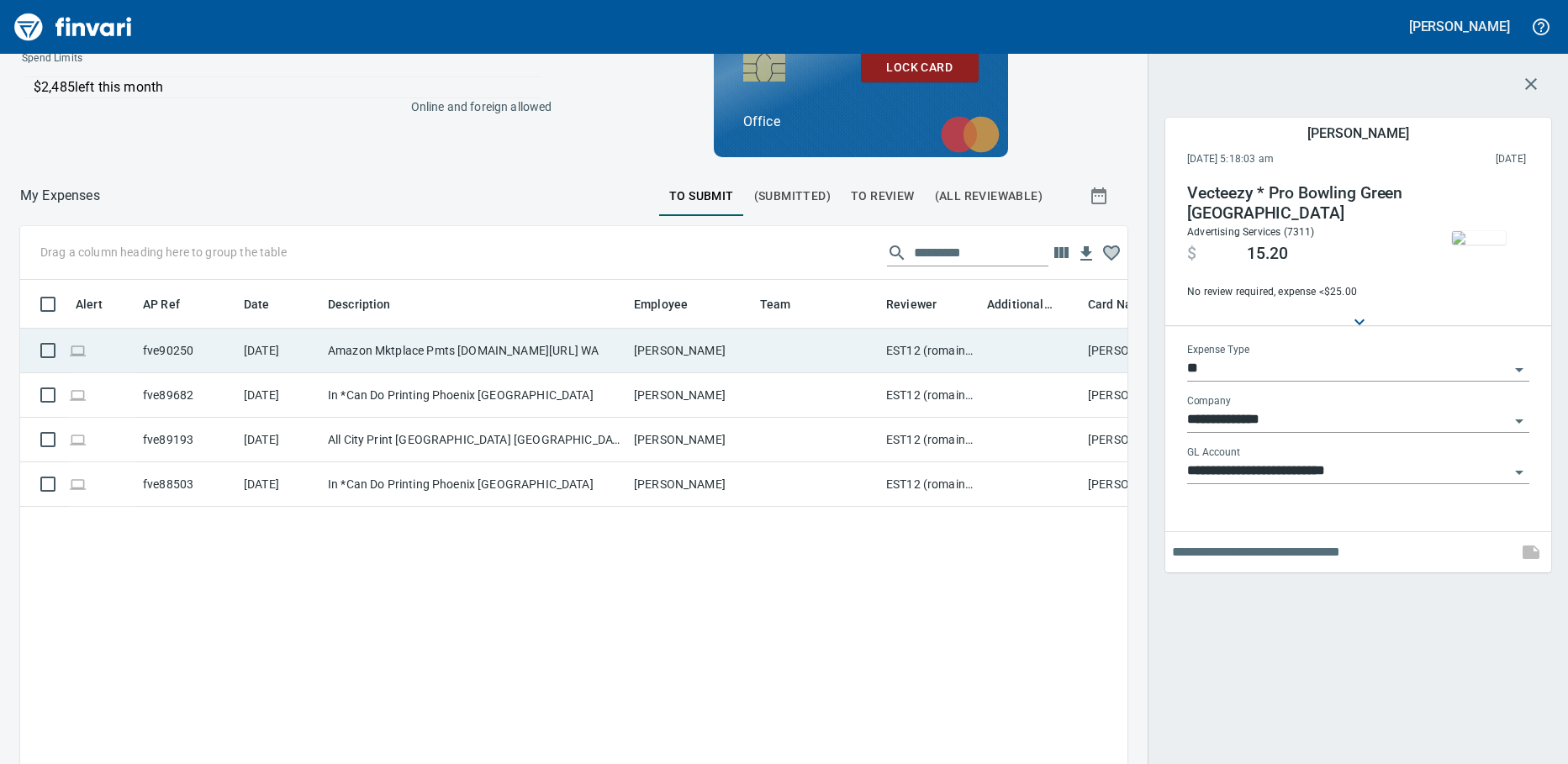
click at [360, 360] on td "Amazon Mktplace Pmts [DOMAIN_NAME][URL] WA" at bounding box center [474, 351] width 306 height 44
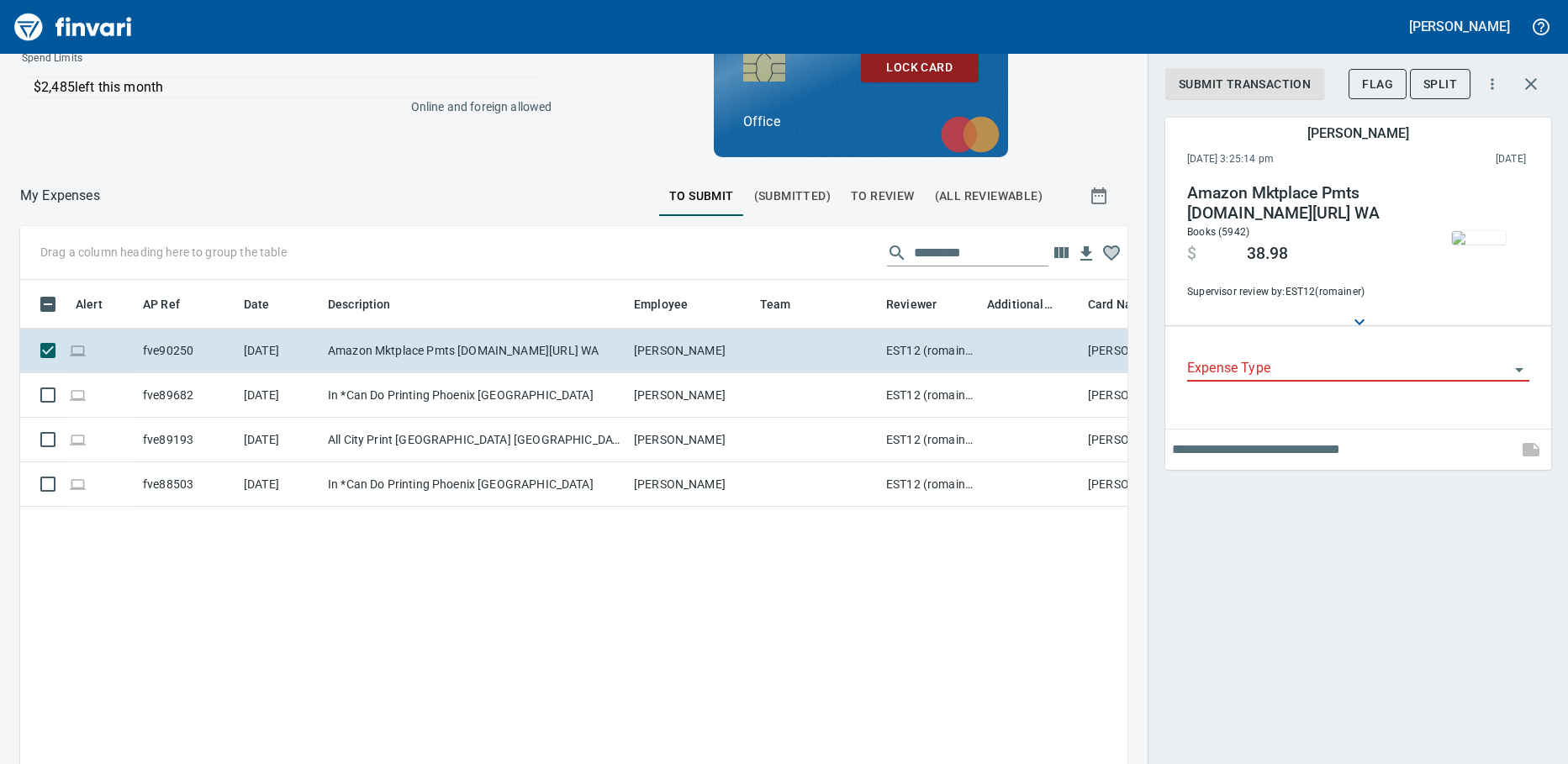
click at [446, 641] on div "Alert AP Ref Date Description Employee Team Reviewer Additional Reviewer Card N…" at bounding box center [573, 563] width 1107 height 567
